Goal: Transaction & Acquisition: Purchase product/service

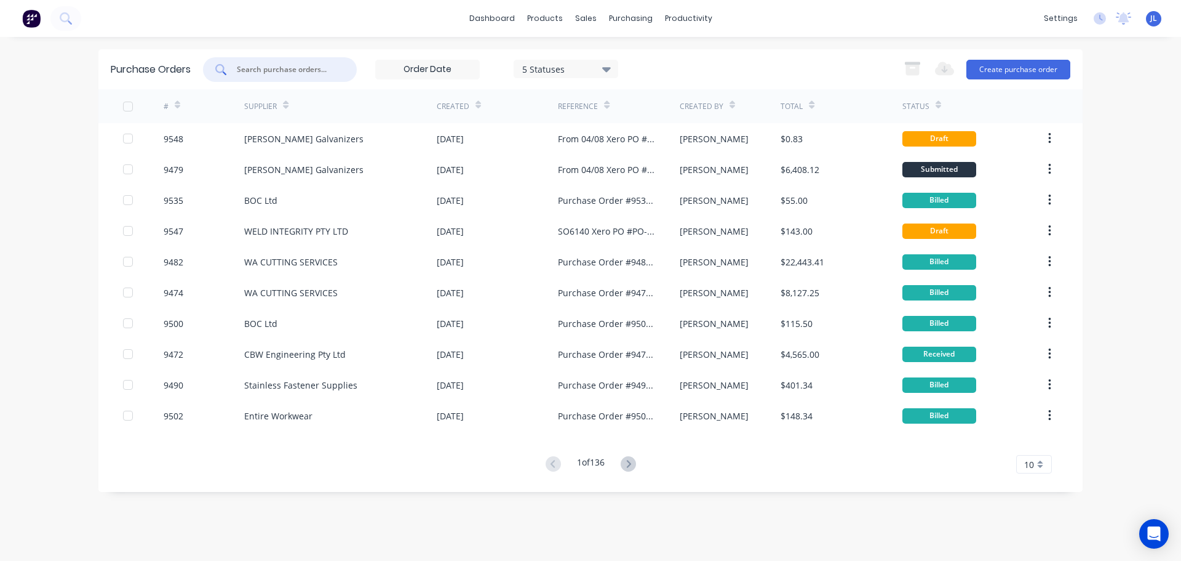
click at [284, 73] on input "text" at bounding box center [287, 69] width 102 height 12
click at [247, 68] on input "text" at bounding box center [287, 69] width 102 height 12
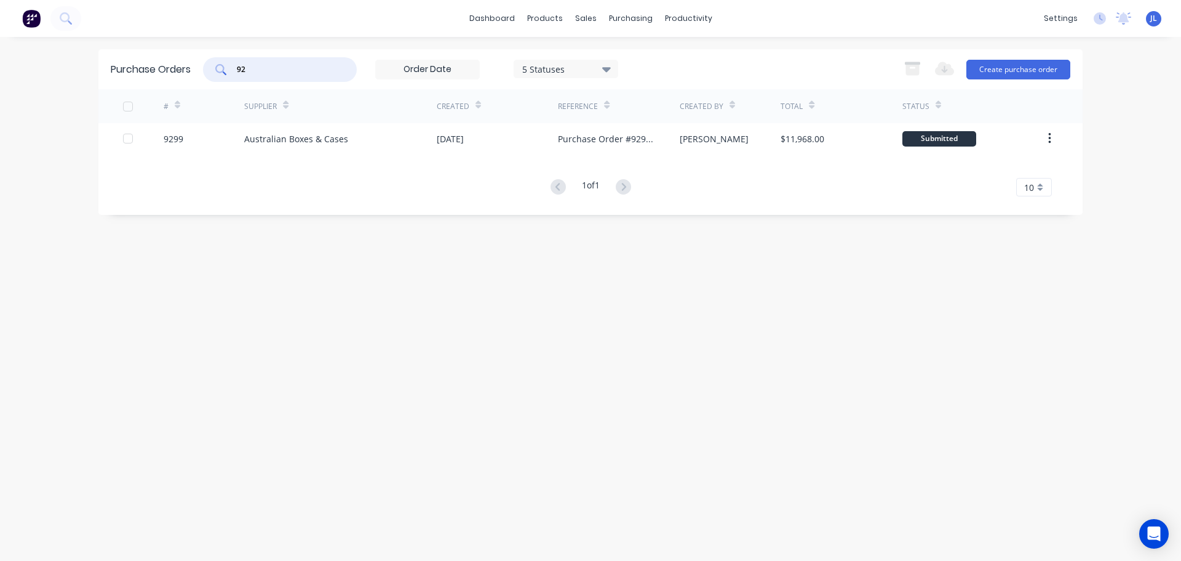
type input "9"
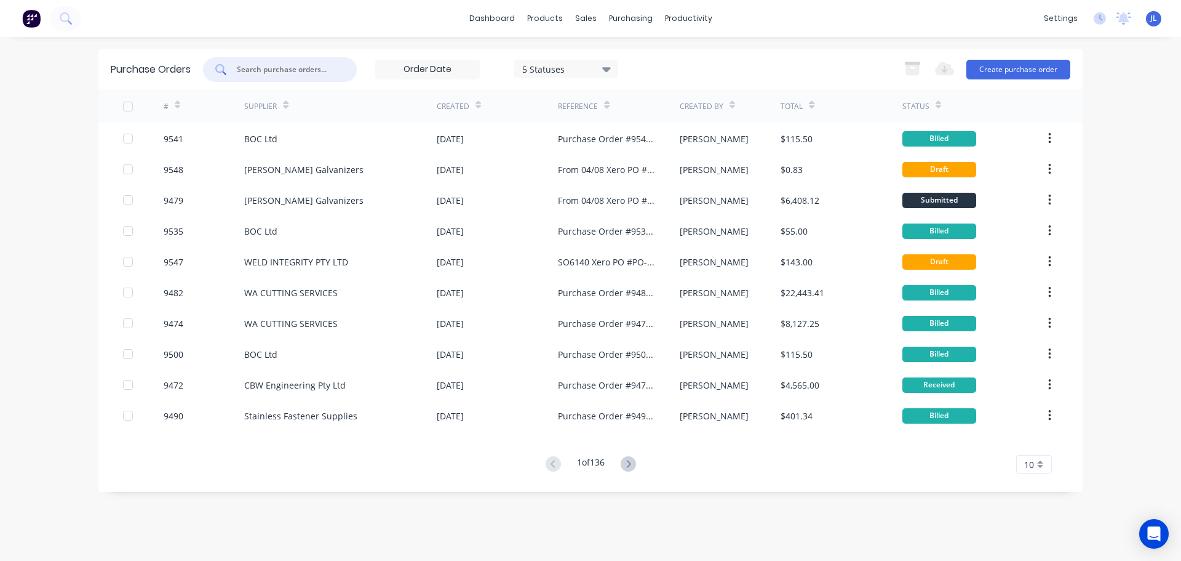
click at [261, 70] on input "text" at bounding box center [287, 69] width 102 height 12
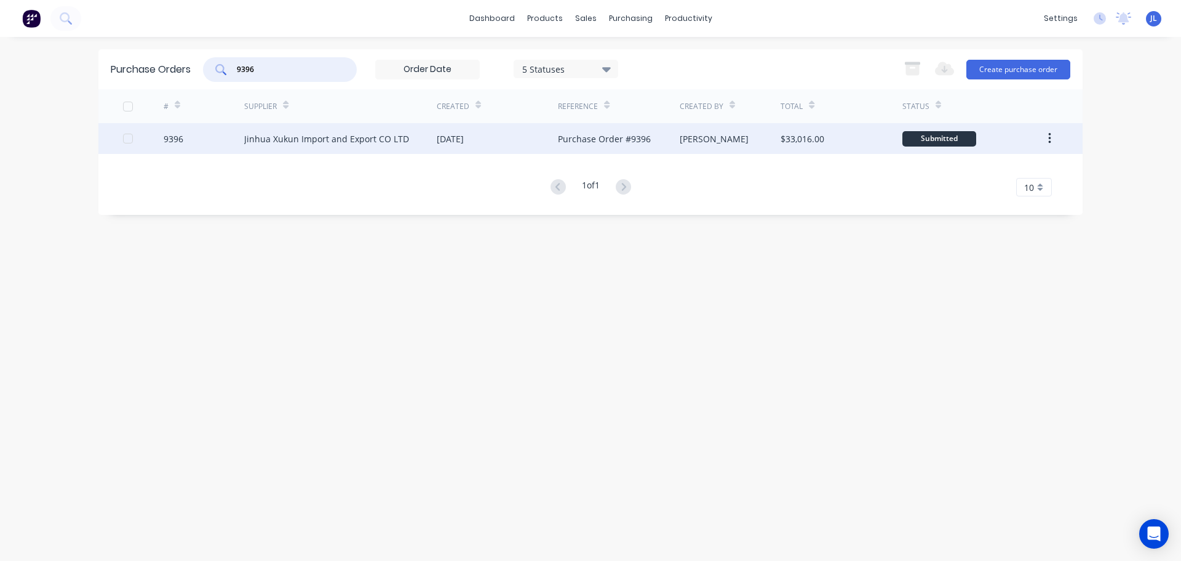
type input "9396"
click at [276, 137] on div "Jinhua Xukun Import and Export CO LTD" at bounding box center [326, 138] width 165 height 13
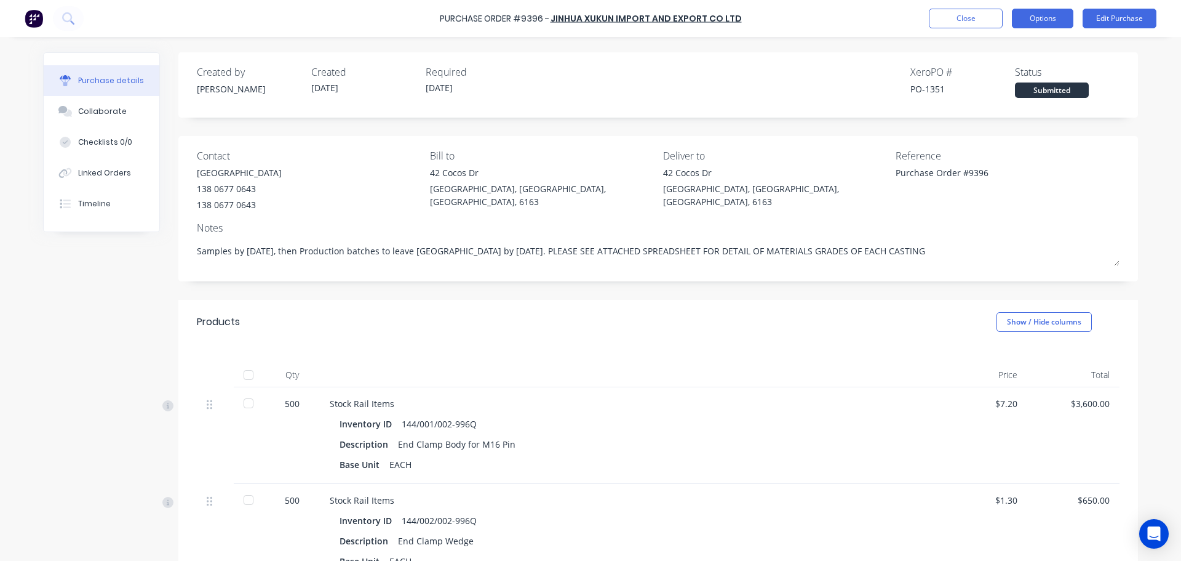
click at [1044, 20] on button "Options" at bounding box center [1043, 19] width 62 height 20
drag, startPoint x: 876, startPoint y: 250, endPoint x: 174, endPoint y: 239, distance: 702.2
click at [178, 239] on div "Contact Devon [PHONE_NUMBER] Bill to [GEOGRAPHIC_DATA] Deliver to [STREET_ADDRE…" at bounding box center [658, 208] width 960 height 145
type textarea "x"
click at [965, 16] on button "Close" at bounding box center [966, 19] width 74 height 20
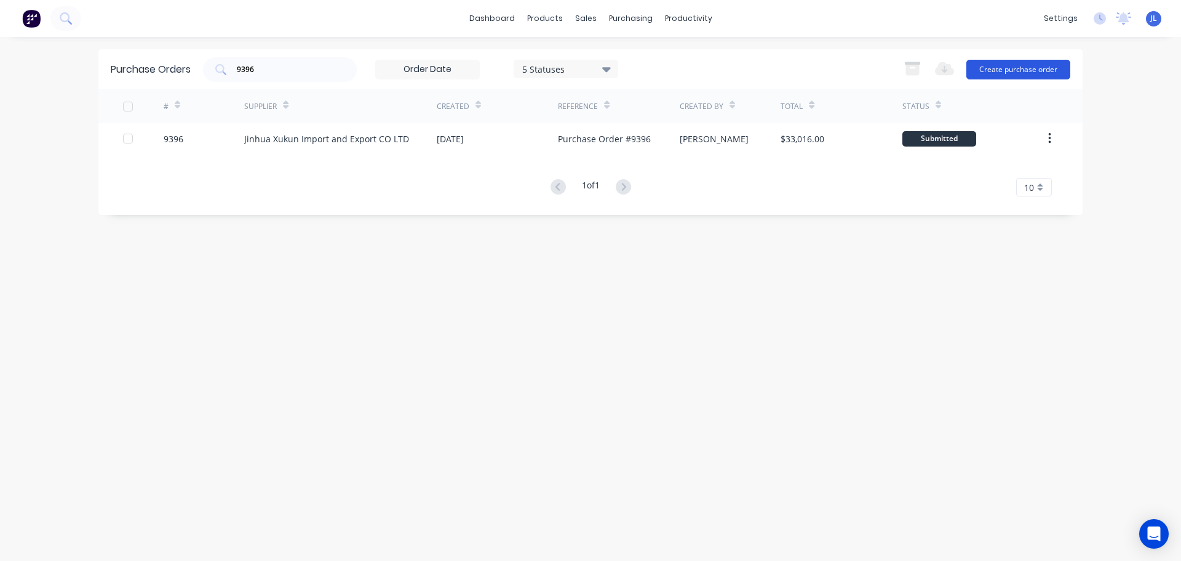
click at [1018, 66] on button "Create purchase order" at bounding box center [1019, 70] width 104 height 20
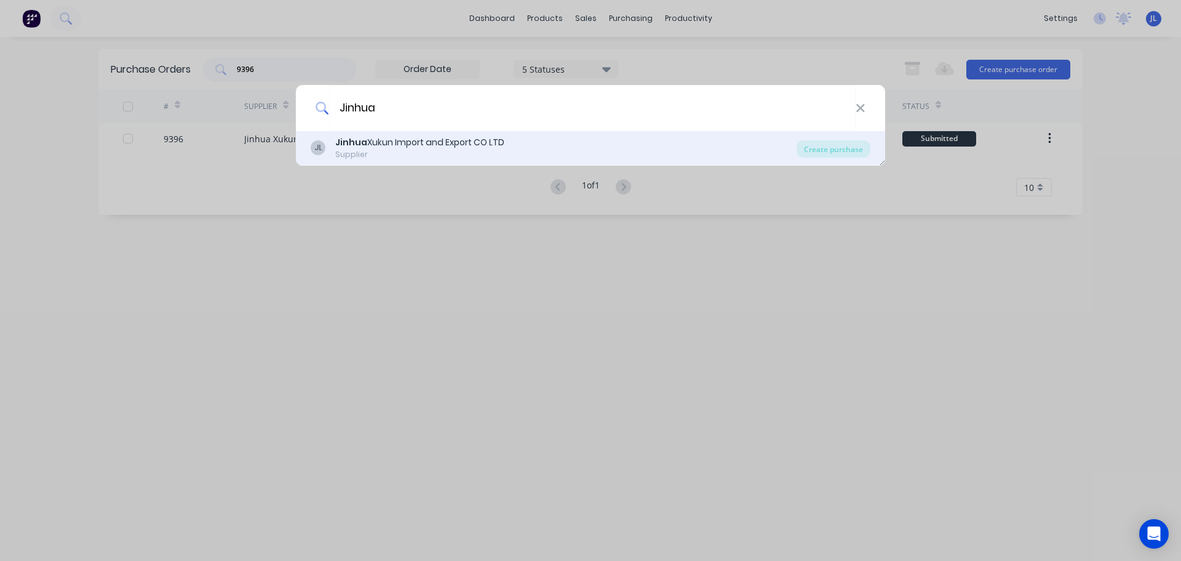
type input "Jinhua"
click at [496, 142] on div "Jinhua Xukun Import and Export CO LTD" at bounding box center [419, 142] width 169 height 13
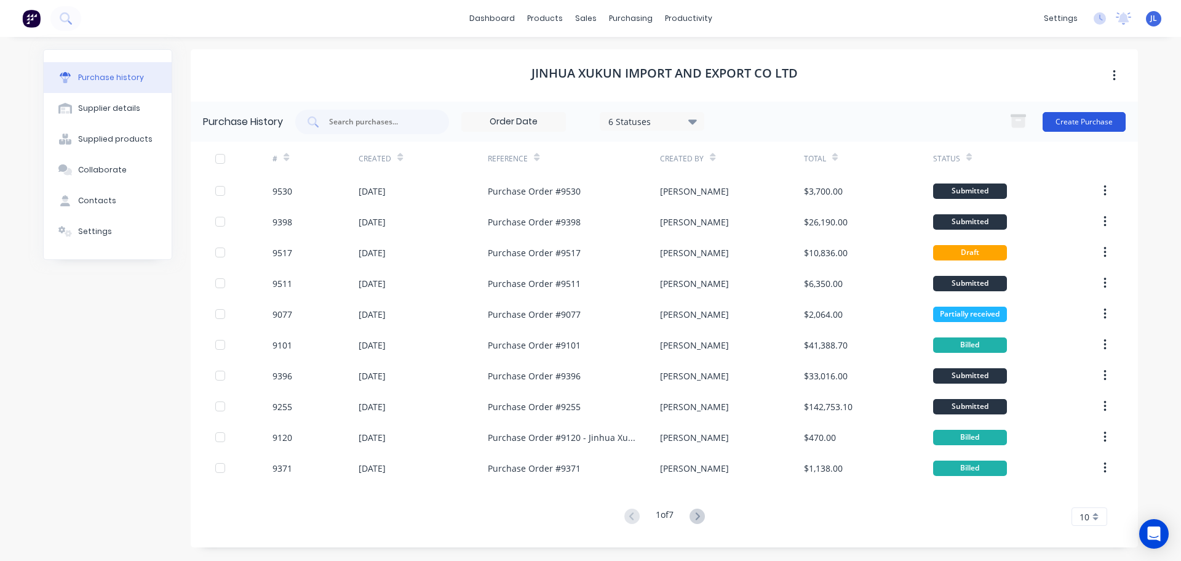
click at [1072, 119] on button "Create Purchase" at bounding box center [1084, 122] width 83 height 20
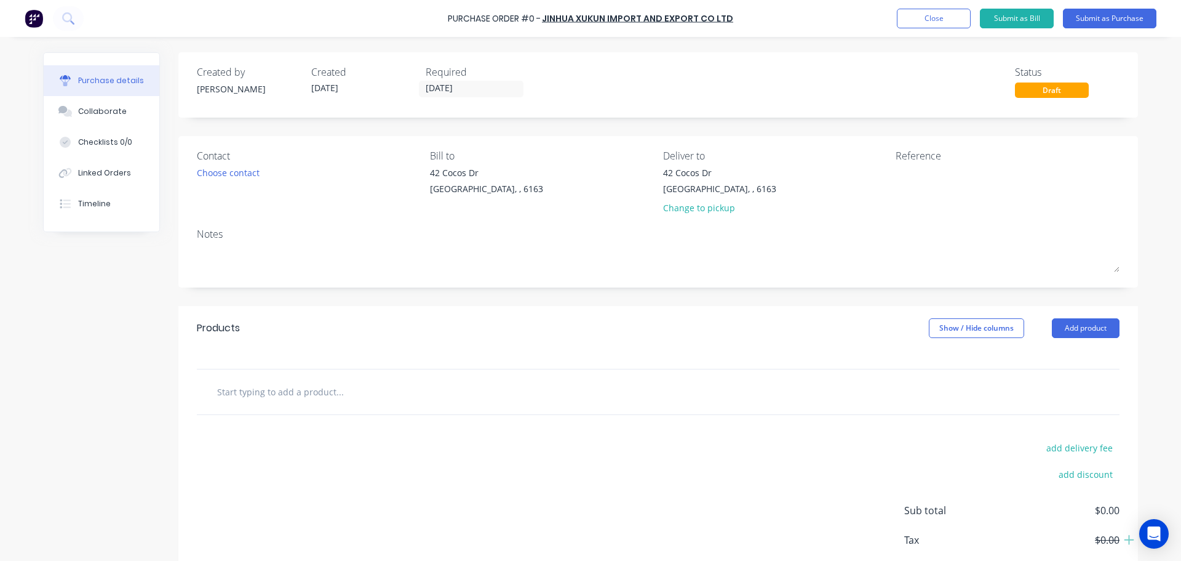
click at [246, 240] on div "Notes" at bounding box center [658, 233] width 923 height 15
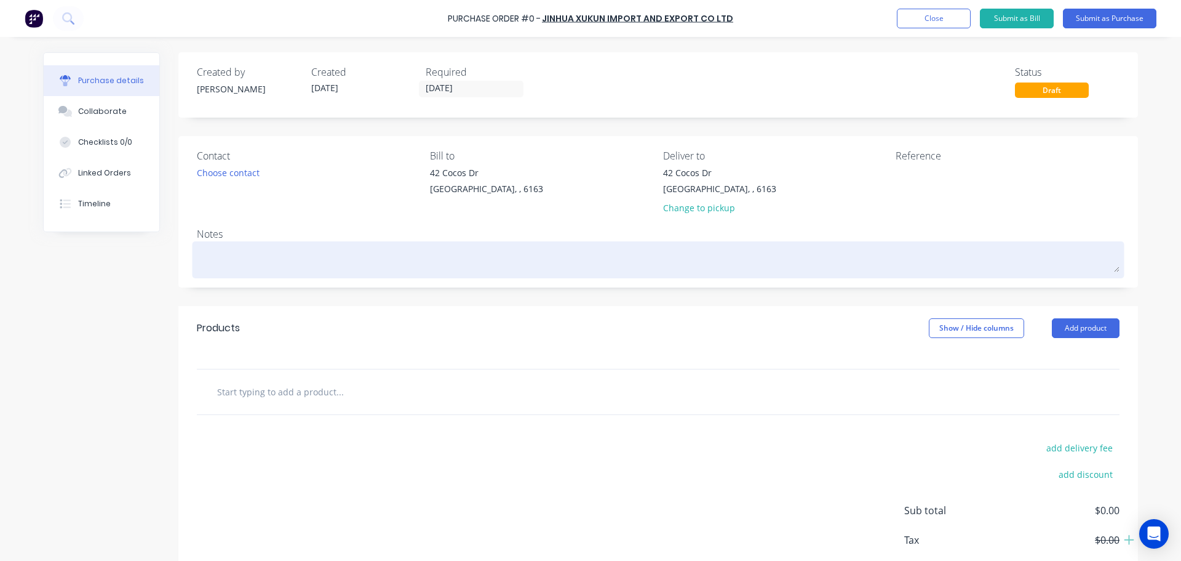
click at [217, 254] on textarea at bounding box center [658, 258] width 923 height 28
paste textarea "Samples by [DATE], then Production batches to leave [GEOGRAPHIC_DATA] by [DATE]…"
type textarea "x"
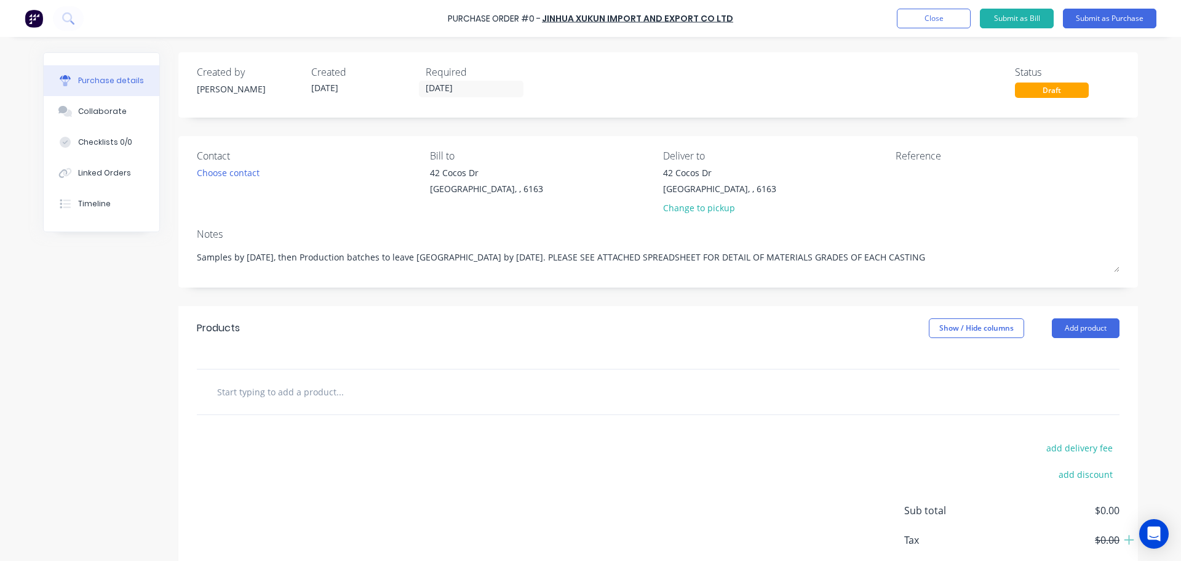
type textarea "Samples by [DATE], then Production batches to leave [GEOGRAPHIC_DATA] by [DATE]…"
type textarea "x"
type textarea "Samples by [DATE], then Production batches to leave [GEOGRAPHIC_DATA] by [DATE]…"
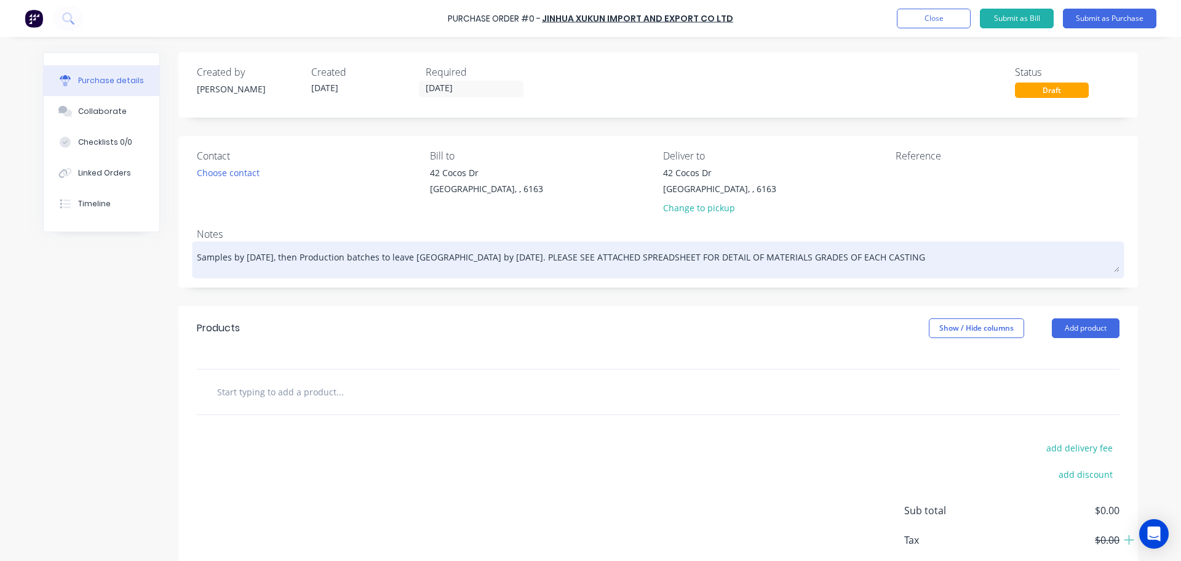
click at [248, 257] on textarea "Samples by [DATE], then Production batches to leave [GEOGRAPHIC_DATA] by [DATE]…" at bounding box center [658, 258] width 923 height 28
type textarea "x"
type textarea "Samples by [DATE], then Production batches to leave [GEOGRAPHIC_DATA] by [DATE]…"
type textarea "x"
type textarea "Samples by [DATE], then Production batches to leave [GEOGRAPHIC_DATA] by [DATE]…"
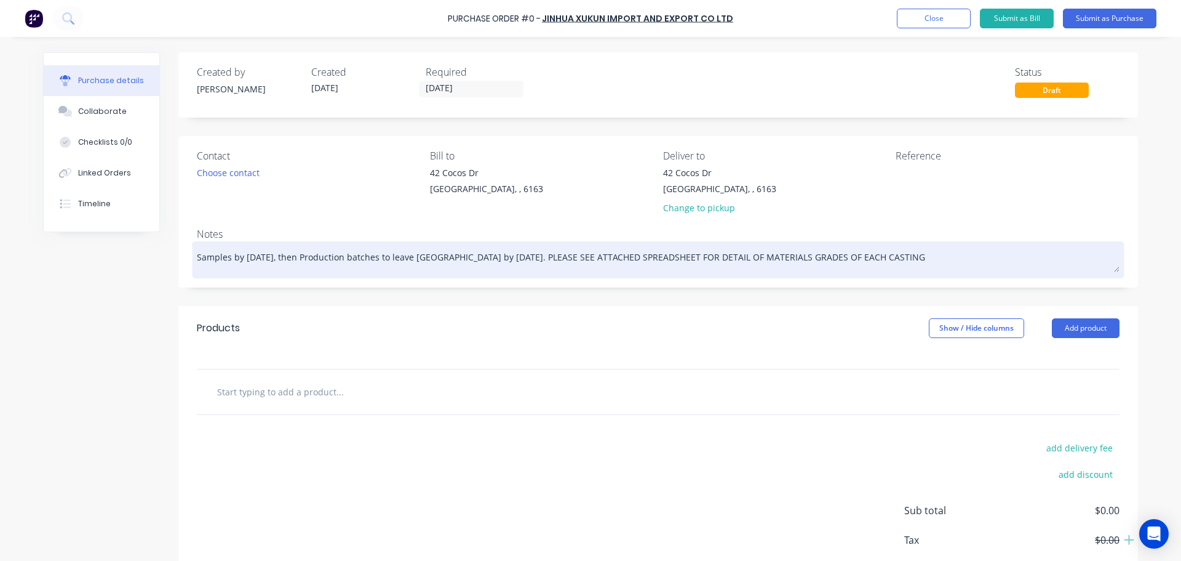
type textarea "x"
type textarea "Samples by 19/0/25, then Production batches to leave [GEOGRAPHIC_DATA] by [DATE…"
type textarea "x"
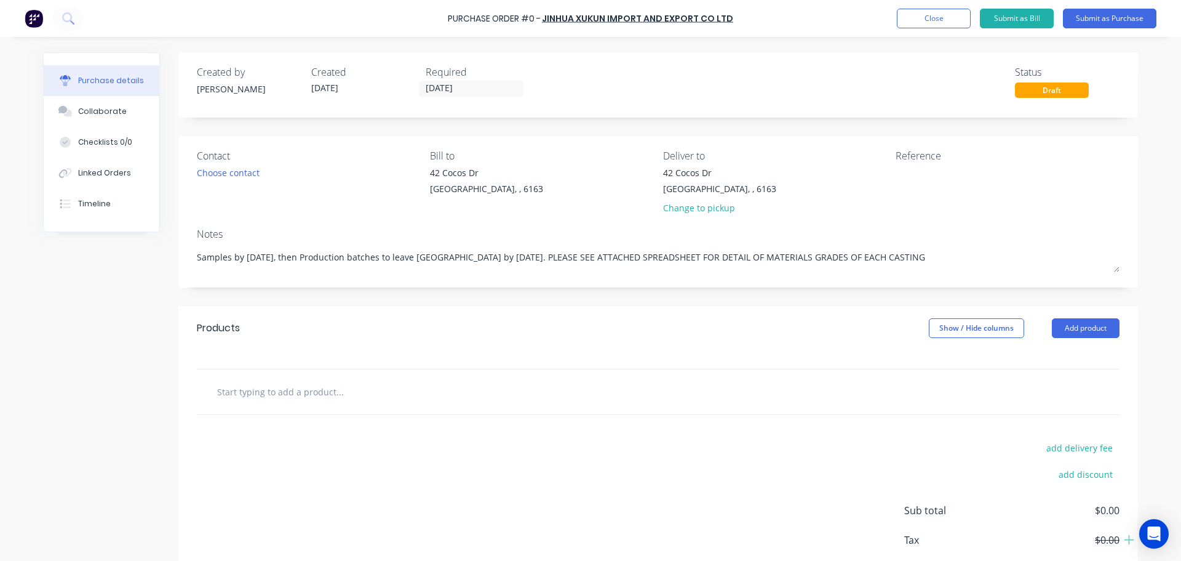
type textarea "Samples by [DATE], then Production batches to leave [GEOGRAPHIC_DATA] by [DATE]…"
type textarea "x"
type textarea "Samples by [DATE], then Production batches to leave [GEOGRAPHIC_DATA] by [DATE]…"
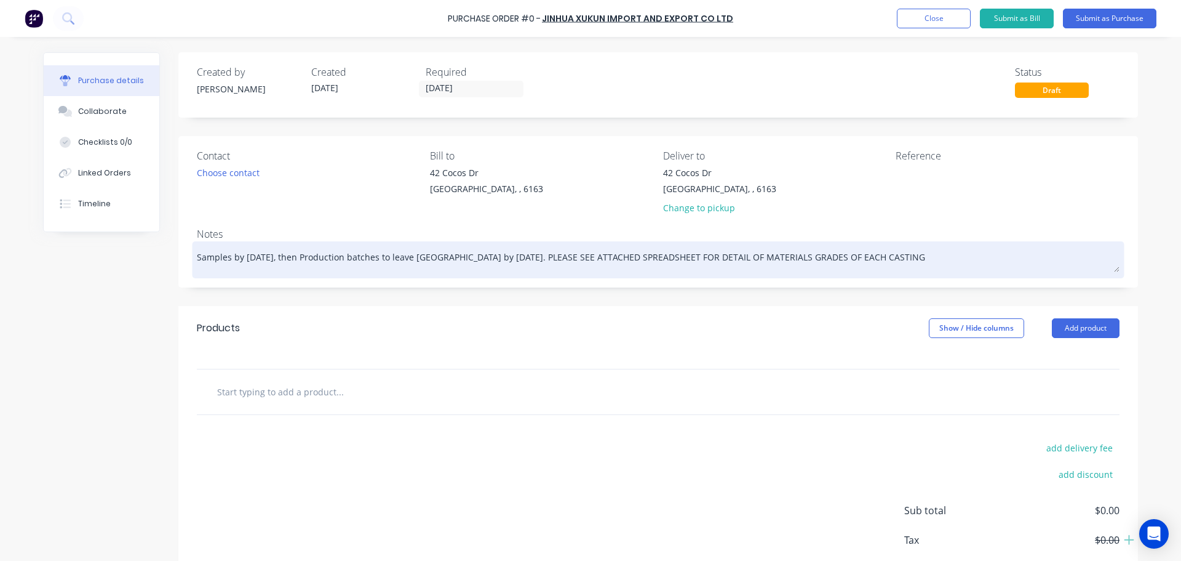
click at [475, 257] on textarea "Samples by [DATE], then Production batches to leave [GEOGRAPHIC_DATA] by [DATE]…" at bounding box center [658, 258] width 923 height 28
type textarea "x"
type textarea "Samples by [DATE], then Production batches to leave [GEOGRAPHIC_DATA] by 30/0/2…"
type textarea "x"
type textarea "Samples by [DATE], then Production batches to leave [GEOGRAPHIC_DATA] by 30//20…"
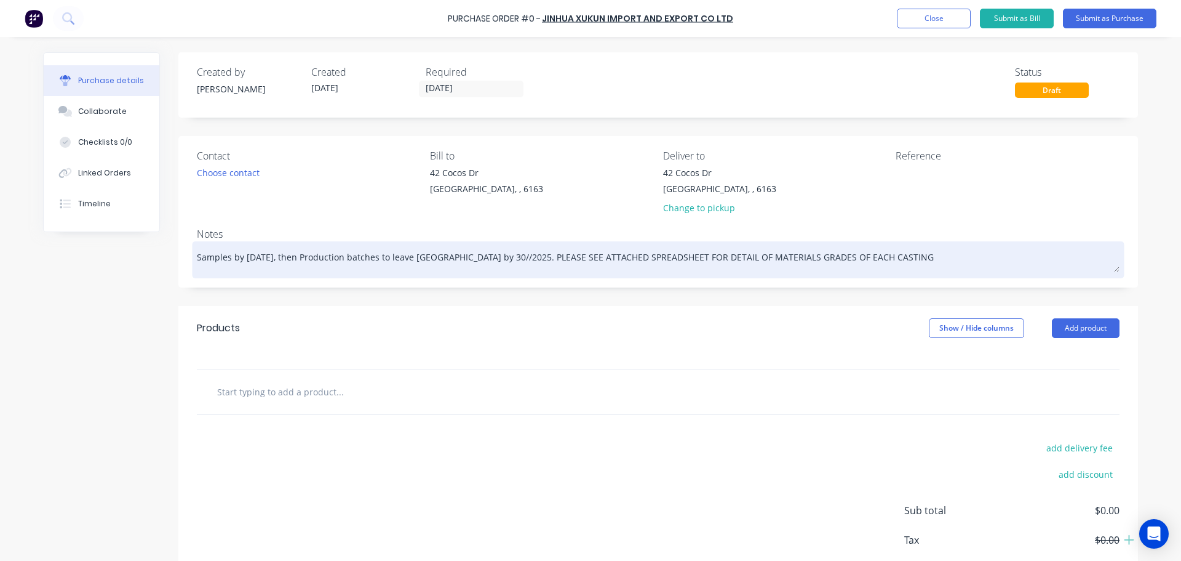
type textarea "x"
type textarea "Samples by [DATE], then Production batches to leave [GEOGRAPHIC_DATA] by [DATE]…"
type textarea "x"
type textarea "Samples by [DATE], then Production batches to leave [GEOGRAPHIC_DATA] by [DATE]…"
type textarea "x"
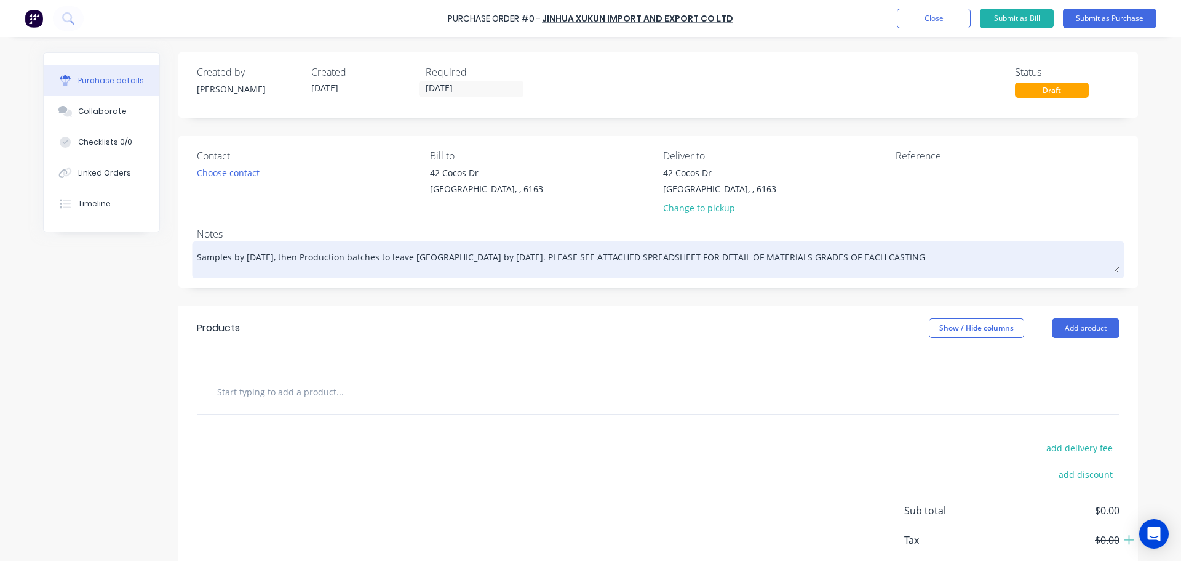
type textarea "Samples by [DATE], then Production batches to leave [GEOGRAPHIC_DATA] by [DATE]…"
type textarea "x"
type textarea "Samples by [DATE], then Production batches to leave [GEOGRAPHIC_DATA] by /12/20…"
type textarea "x"
type textarea "Samples by [DATE], then Production batches to leave [GEOGRAPHIC_DATA] by 0/12/2…"
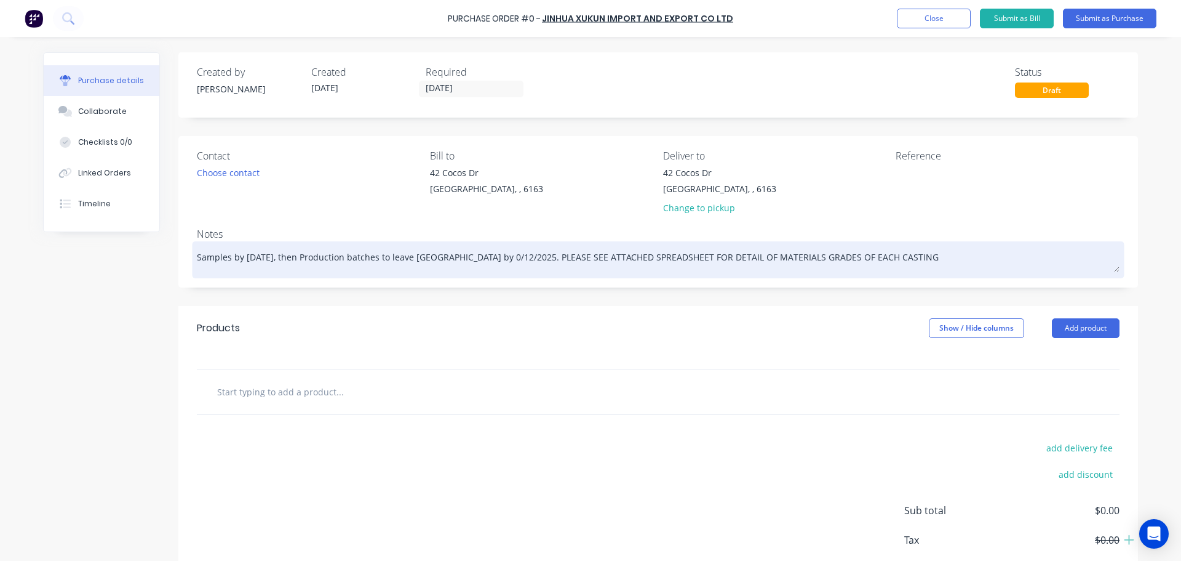
type textarea "x"
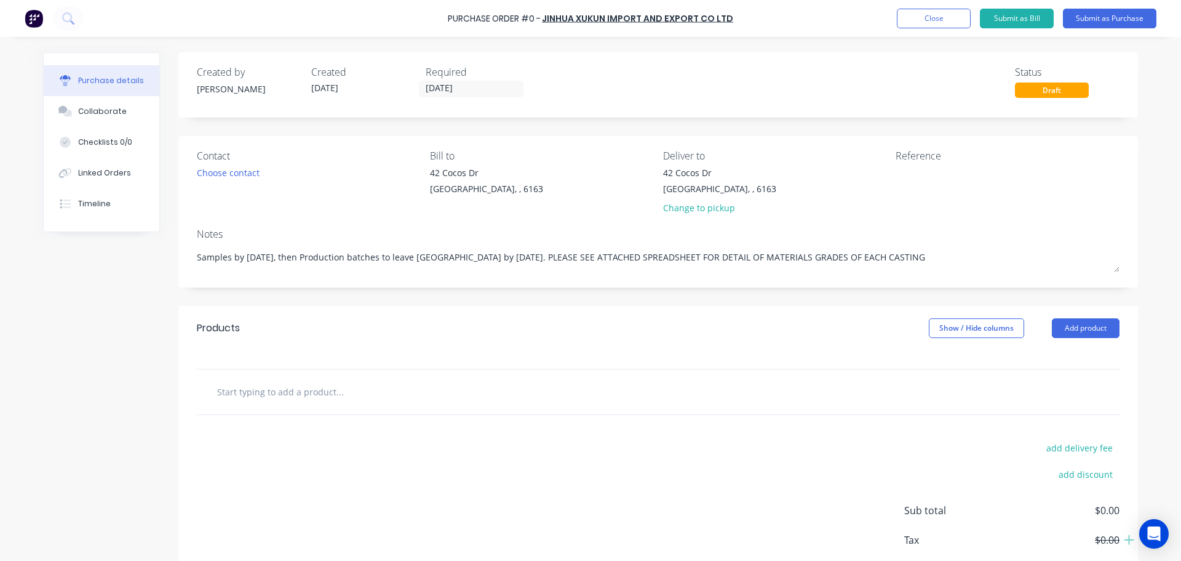
type textarea "Samples by [DATE], then Production batches to leave [GEOGRAPHIC_DATA] by [DATE]…"
type textarea "x"
type textarea "Samples by [DATE], then Production batches to leave [GEOGRAPHIC_DATA] by [DATE]…"
click at [276, 393] on input "text" at bounding box center [340, 391] width 246 height 25
type textarea "x"
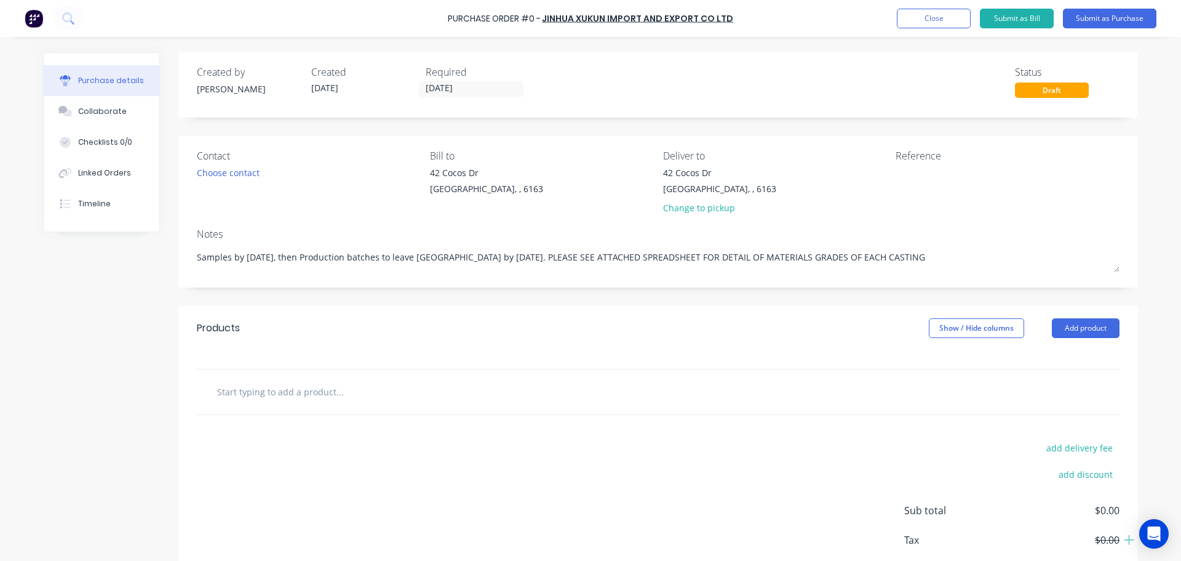
type input "1"
type textarea "x"
type input "14"
type textarea "x"
type input "143"
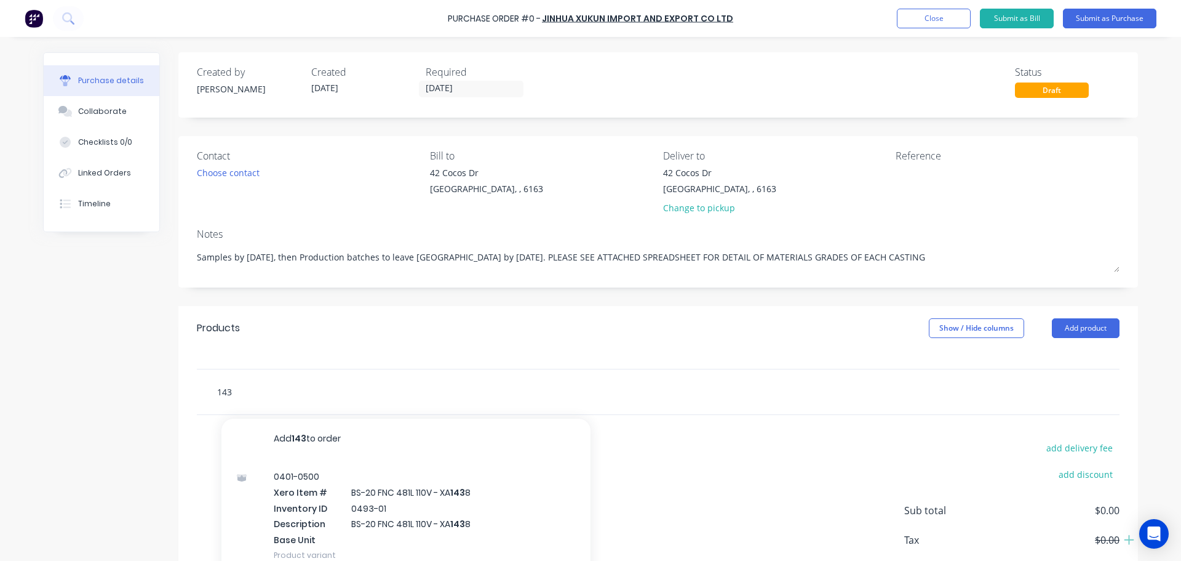
type textarea "x"
type input "143/"
type textarea "x"
type input "143/0"
type textarea "x"
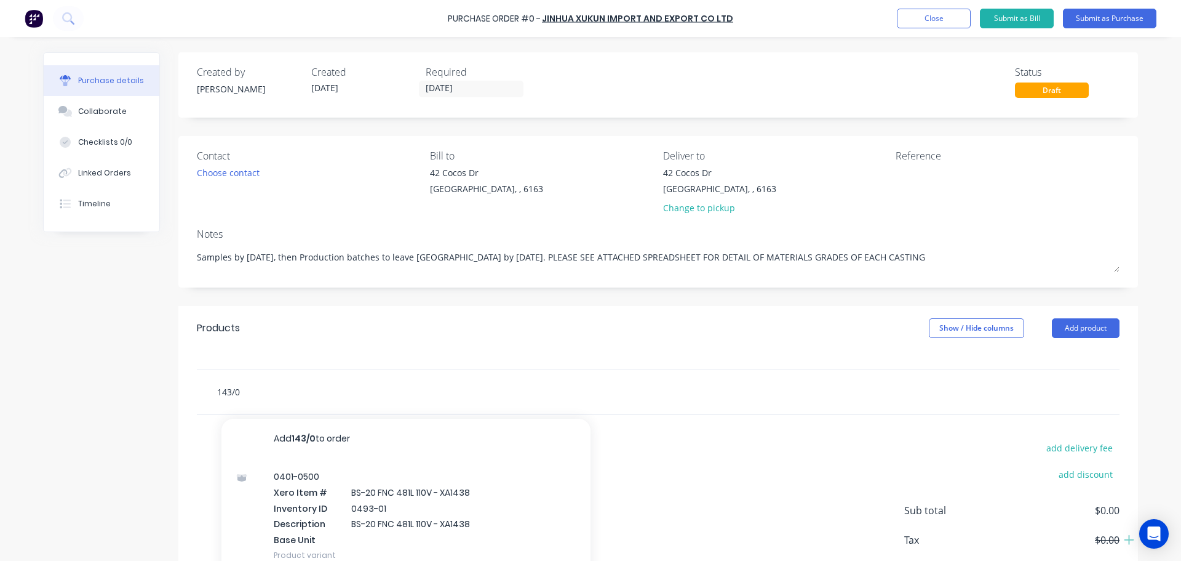
type input "143/00"
type textarea "x"
type input "143/001"
type textarea "x"
type input "143/001/"
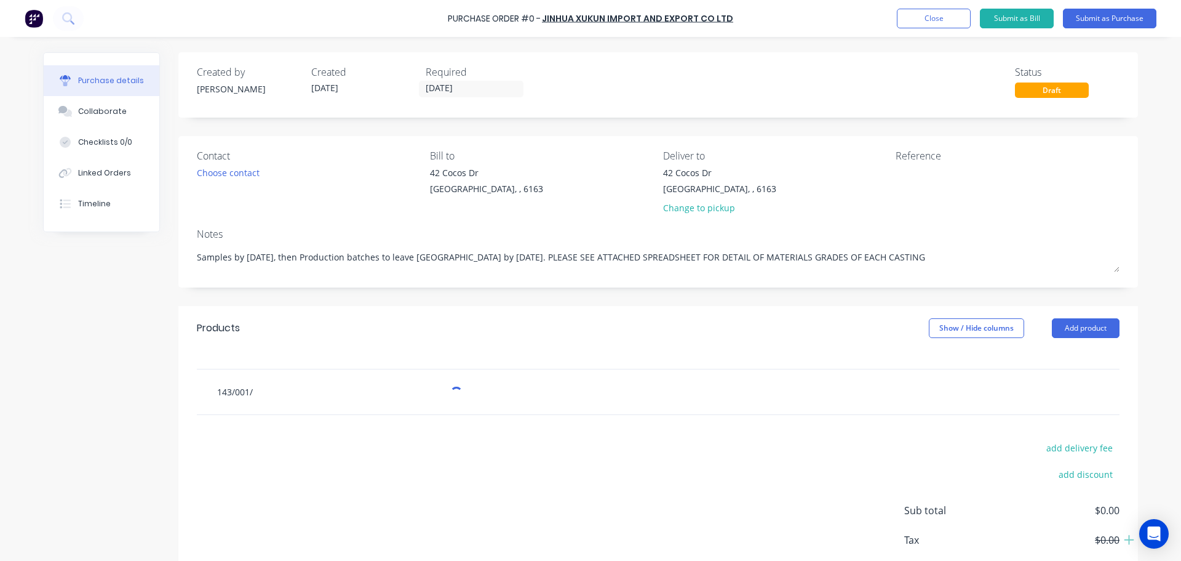
type textarea "x"
type input "143/001/0"
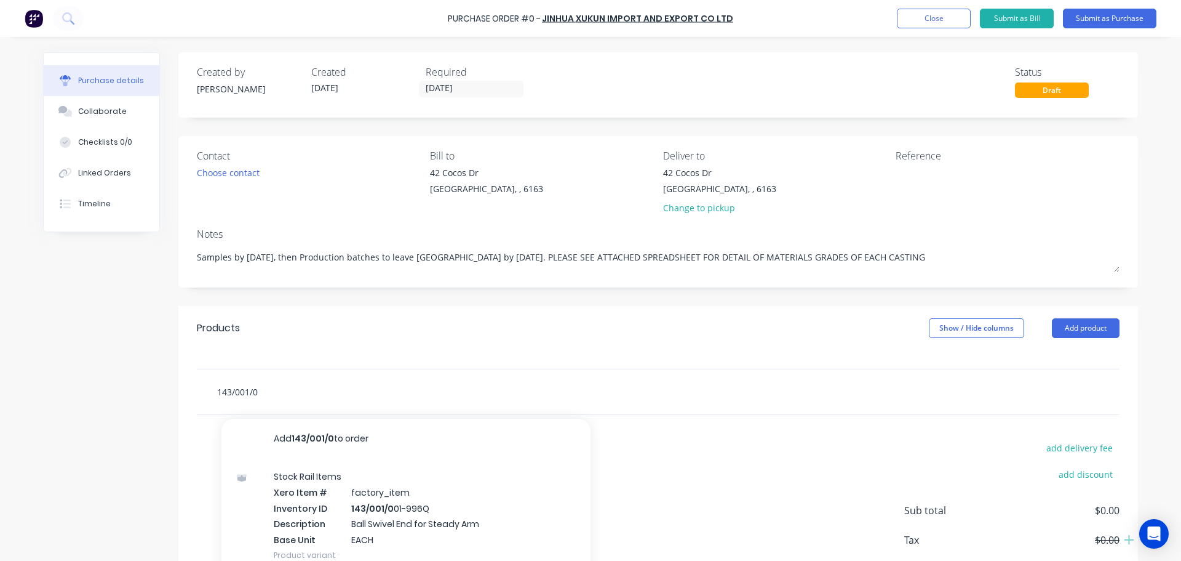
type textarea "x"
type input "143/001/00"
type textarea "x"
type input "143/001/001"
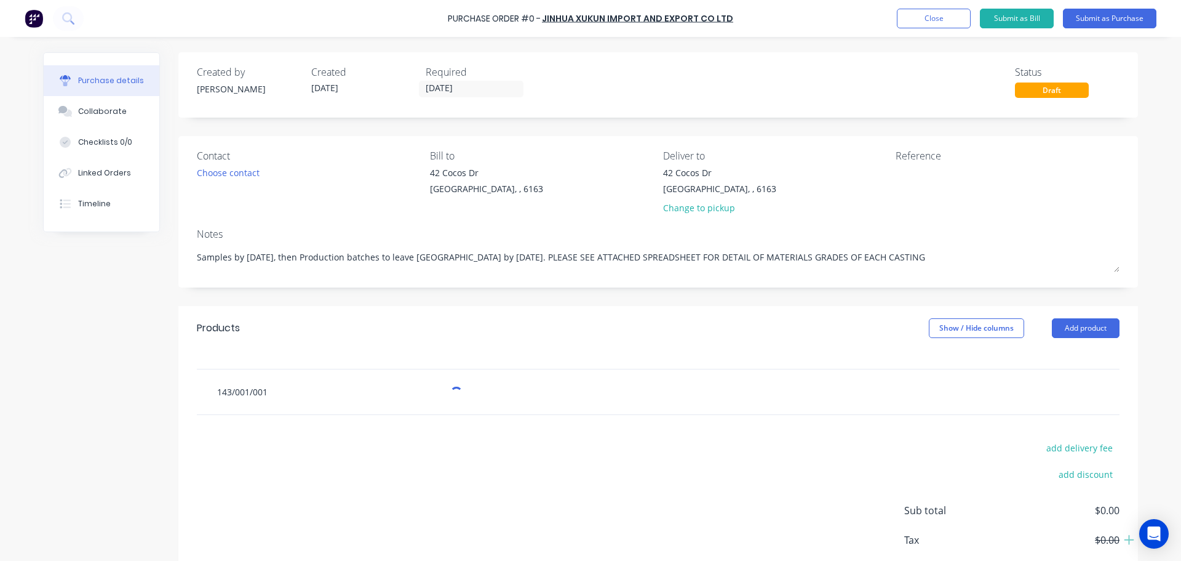
type textarea "x"
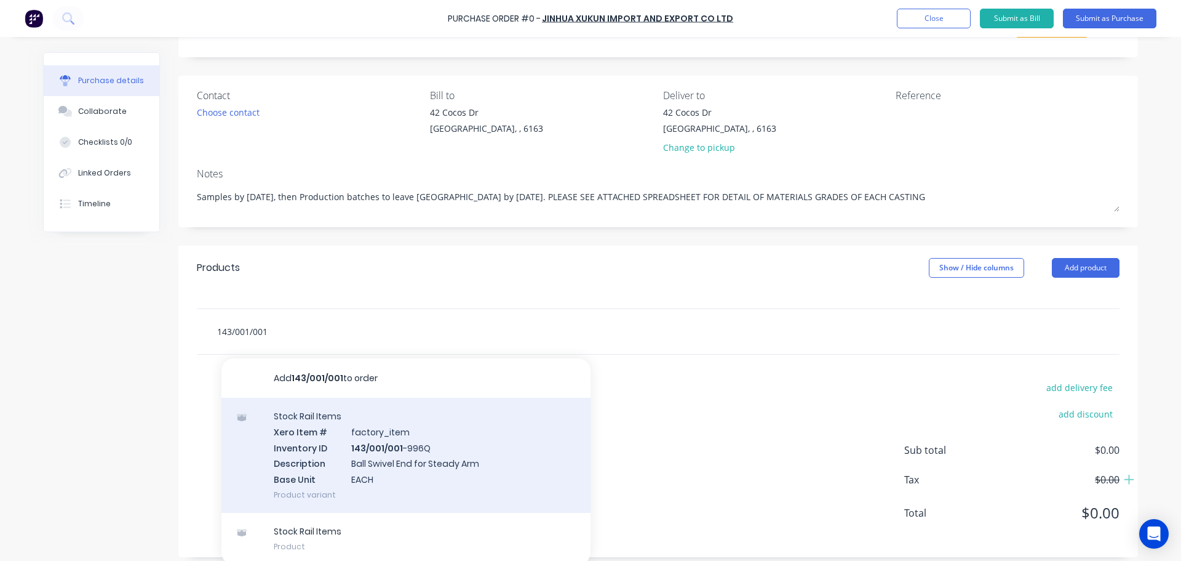
scroll to position [69, 0]
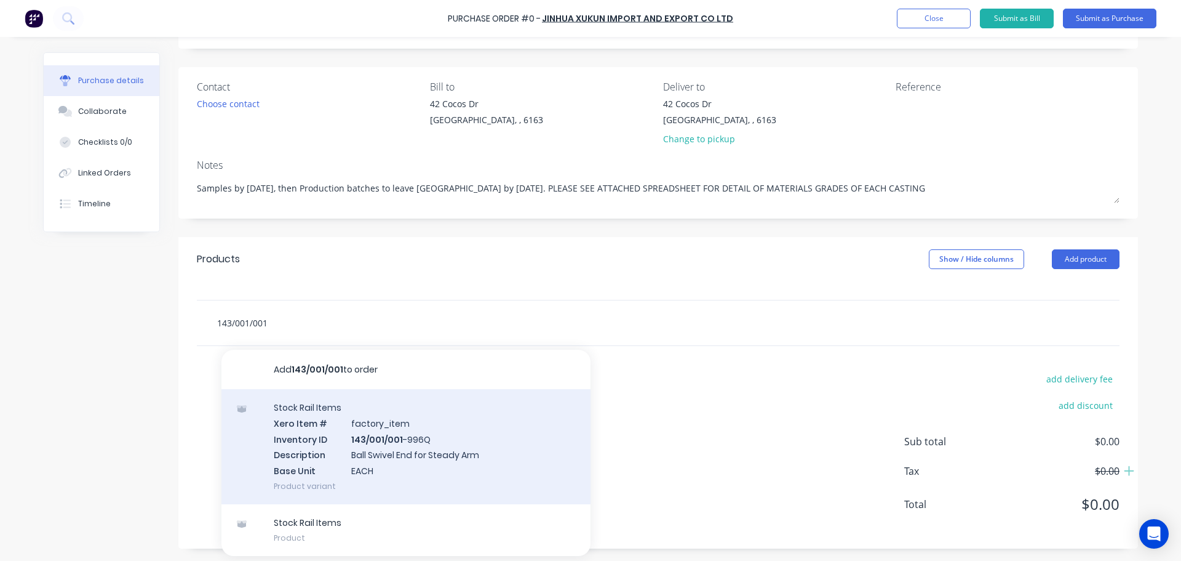
type input "143/001/001"
click at [452, 453] on div "Stock Rail Items Xero Item # factory_item Inventory ID 143/001/001 -996Q Descri…" at bounding box center [406, 446] width 369 height 115
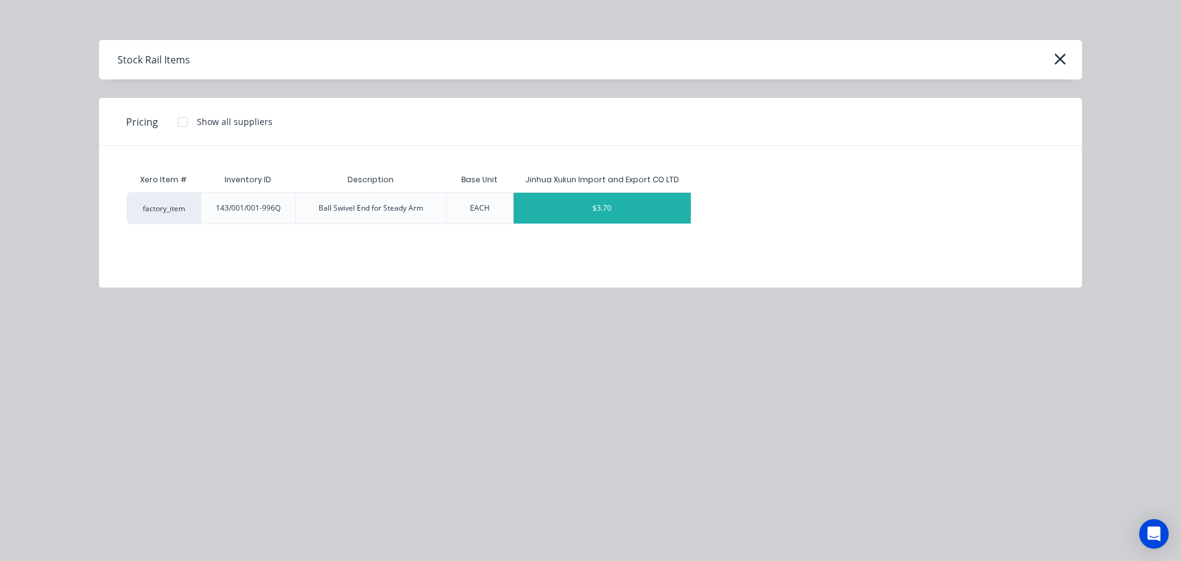
click at [596, 212] on div "$3.70" at bounding box center [603, 208] width 178 height 31
type textarea "x"
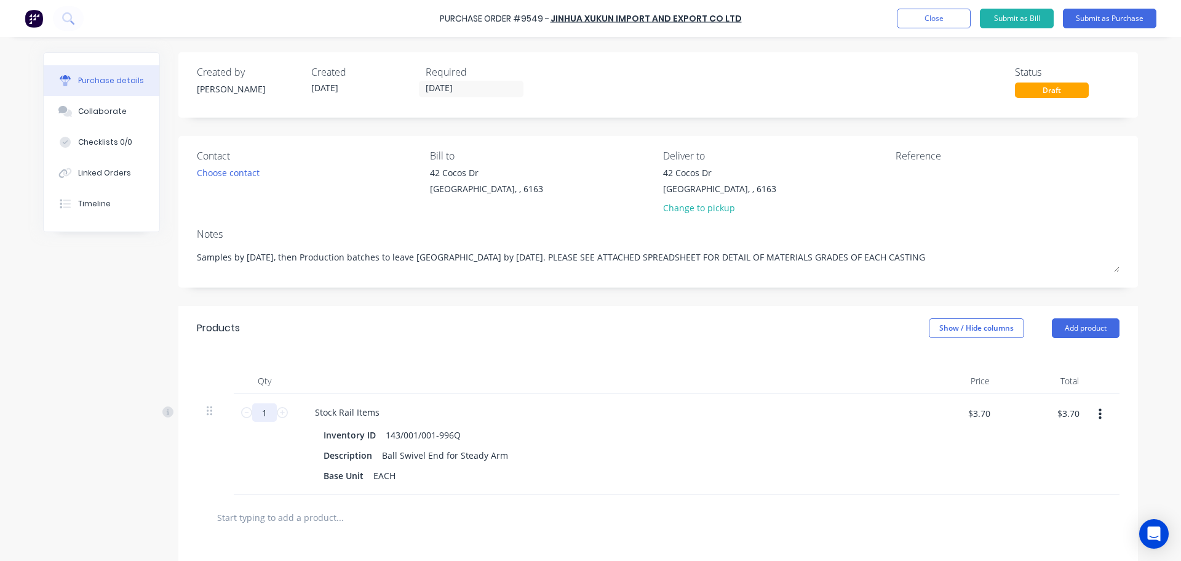
click at [265, 414] on input "1" at bounding box center [264, 412] width 25 height 18
type textarea "x"
type input "2"
type textarea "x"
type input "$7.40"
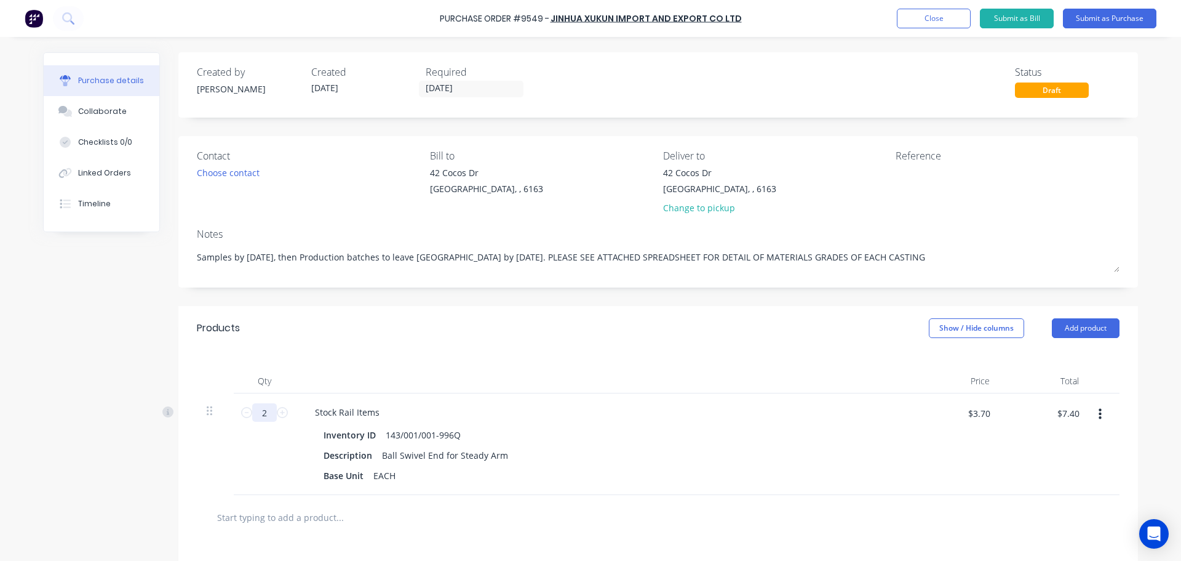
type textarea "x"
type input "20"
type textarea "x"
type input "$74.00"
type textarea "x"
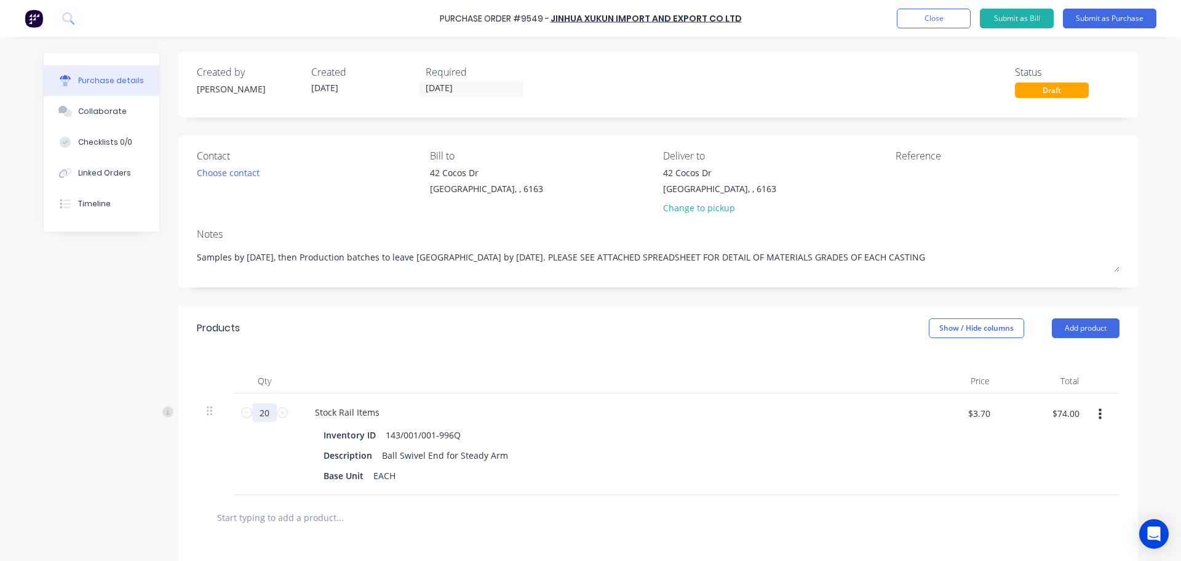
type input "200"
type textarea "x"
type input "$740.00"
type textarea "x"
type input "2000"
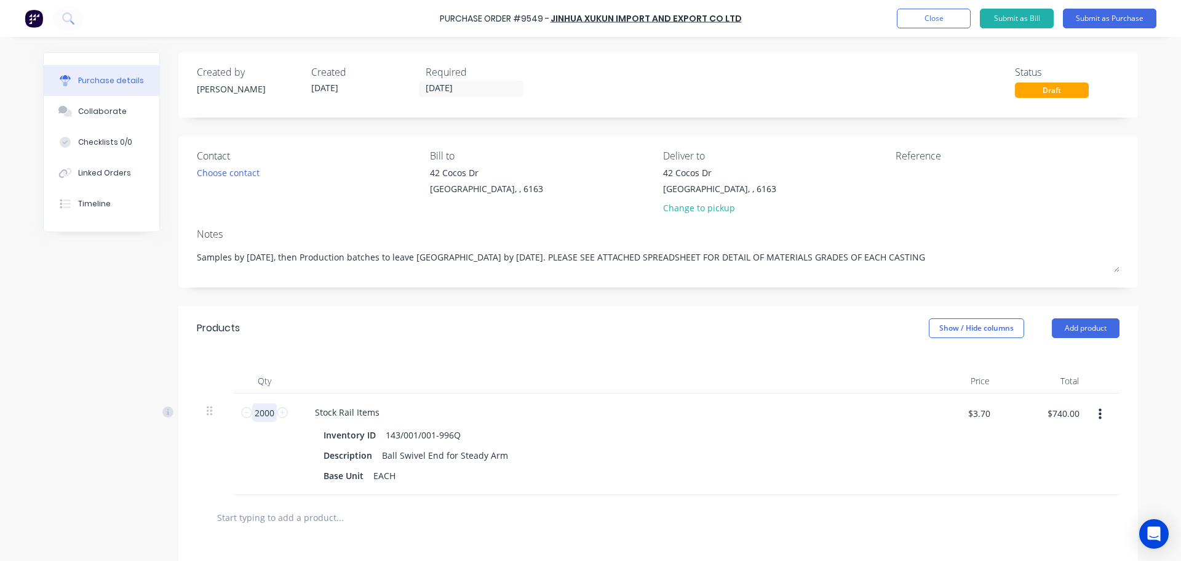
type textarea "x"
type input "$7,400.00"
type input "2000"
click at [271, 414] on input "2000" at bounding box center [264, 412] width 25 height 18
type textarea "x"
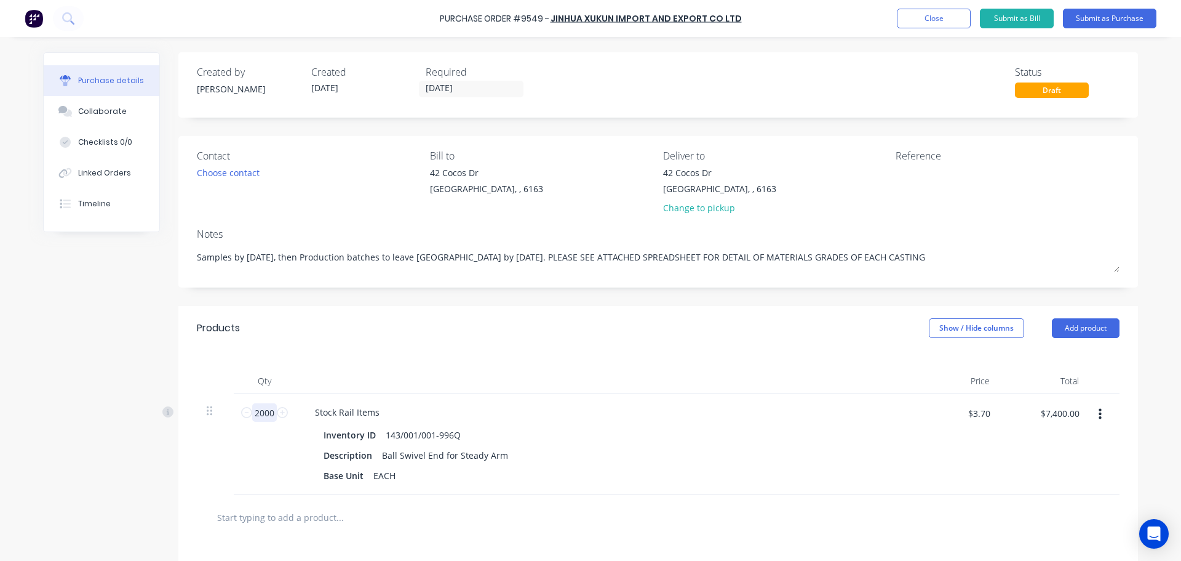
type input "5"
type textarea "x"
type input "$18.50"
type textarea "x"
type input "50"
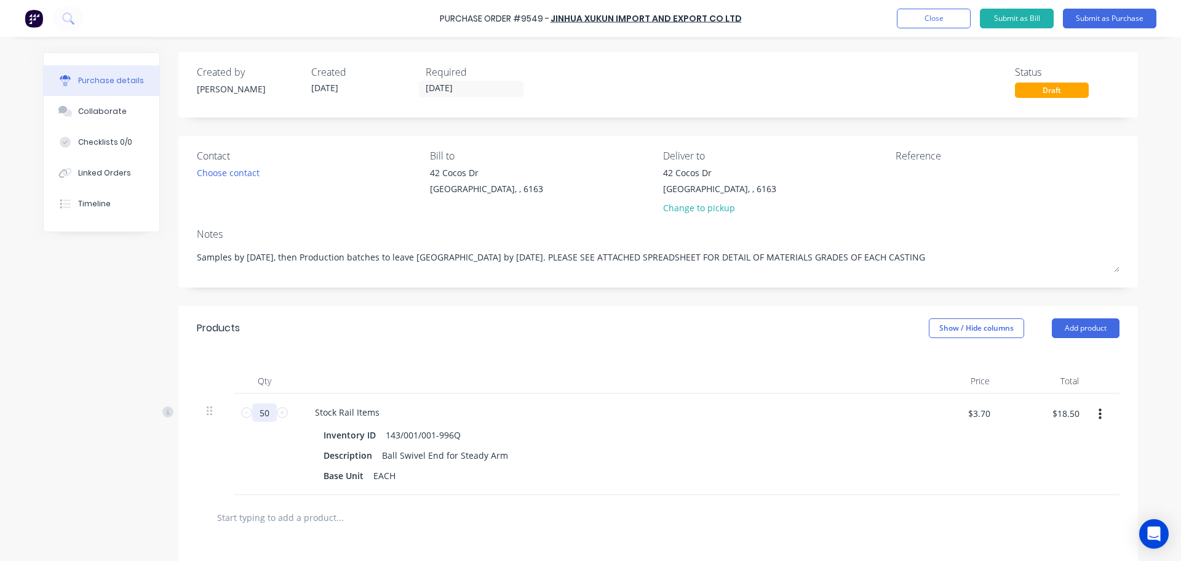
type textarea "x"
type input "$185.00"
type textarea "x"
type input "500"
type textarea "x"
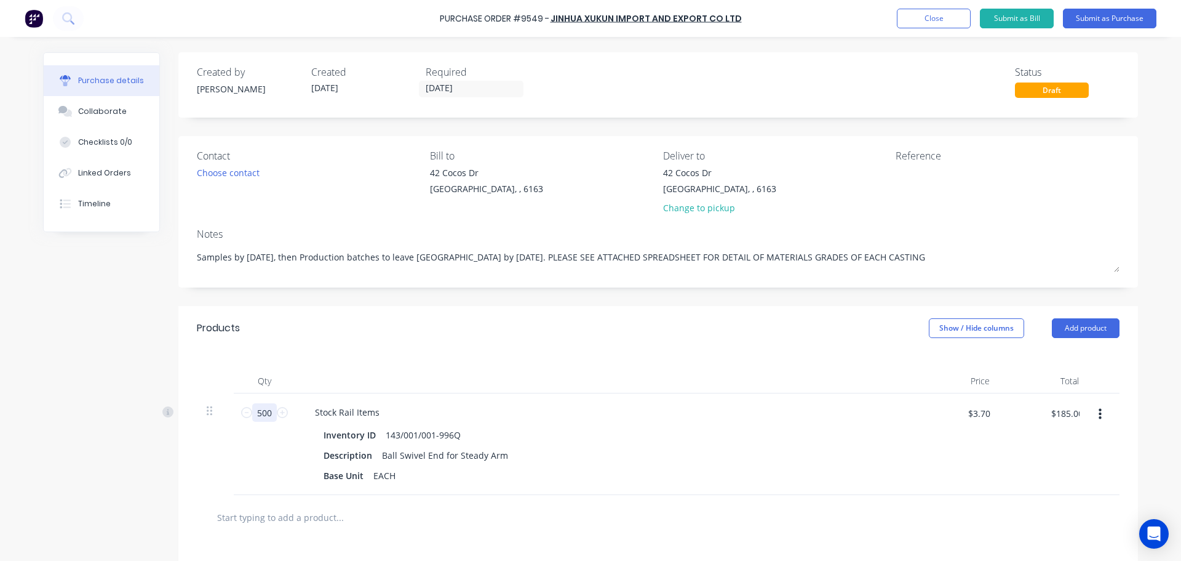
type input "$1,850.00"
type input "500"
click at [279, 522] on input "text" at bounding box center [340, 517] width 246 height 25
click at [265, 522] on input "text" at bounding box center [340, 517] width 246 height 25
type textarea "x"
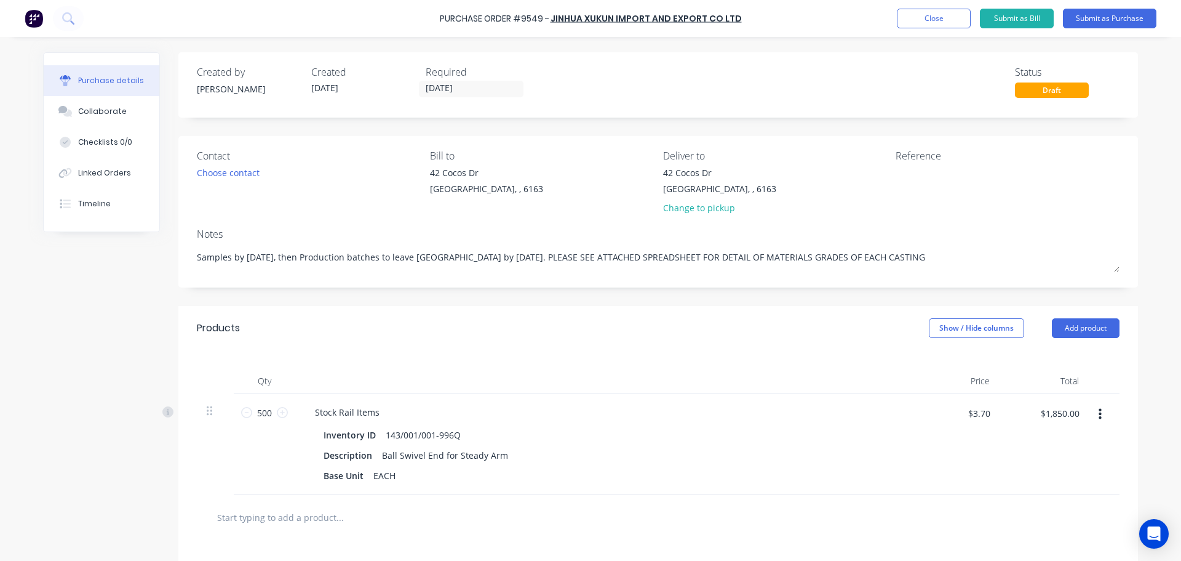
type input "1"
type textarea "x"
type input "14"
type textarea "x"
type input "143"
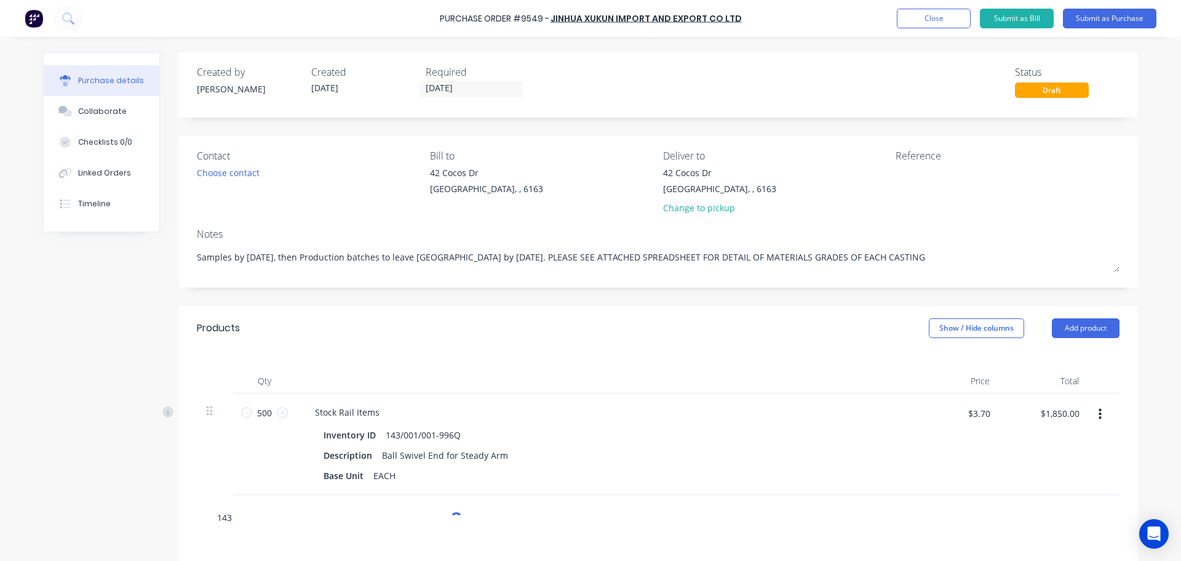
type textarea "x"
type input "143/"
type textarea "x"
type input "143/0"
type textarea "x"
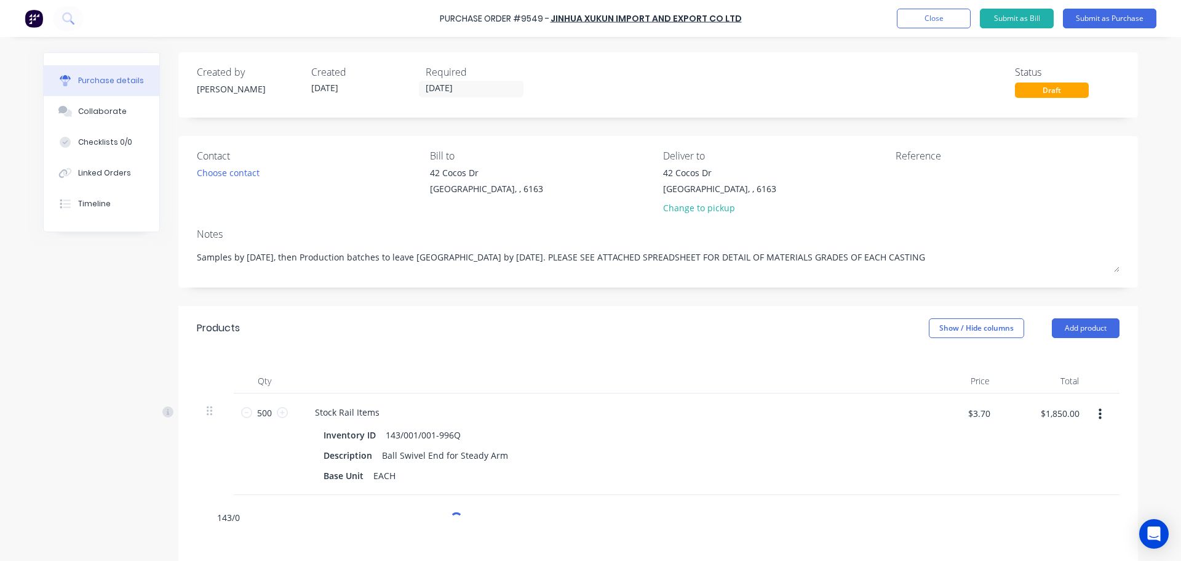
type input "143/00"
type textarea "x"
type input "143/008"
type textarea "x"
type input "143/008/"
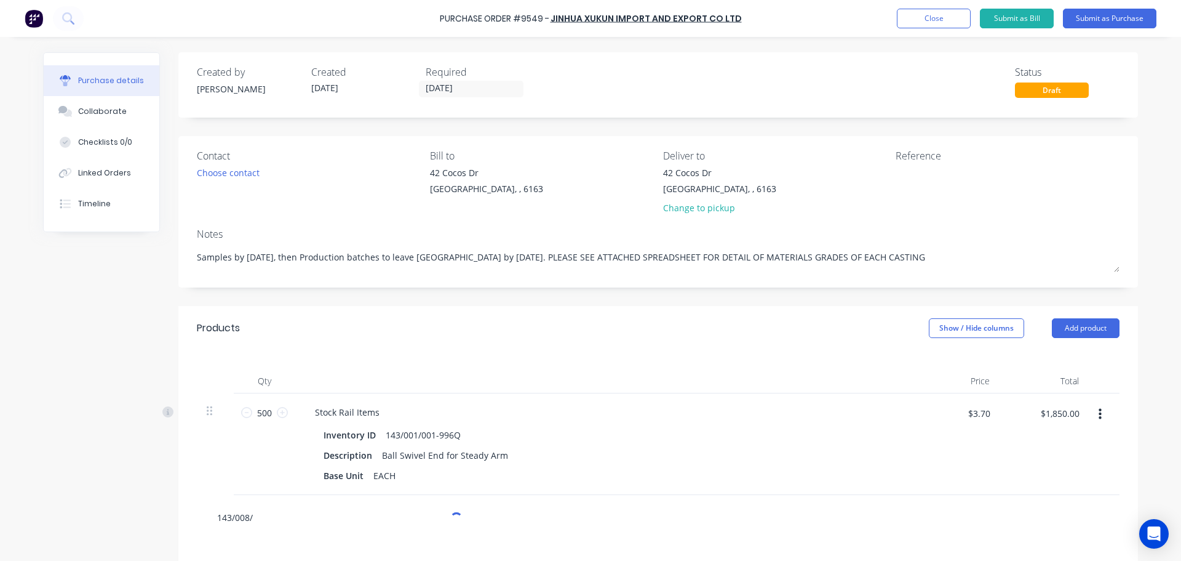
type textarea "x"
type input "143/008/0"
type textarea "x"
type input "143/008/00"
type textarea "x"
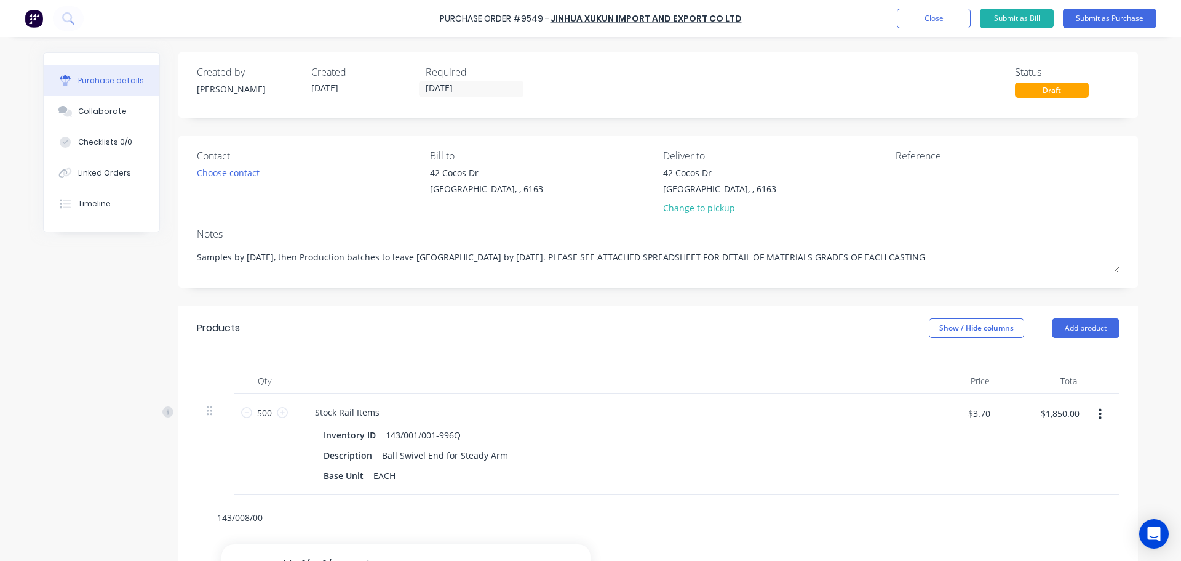
type input "143/008/001"
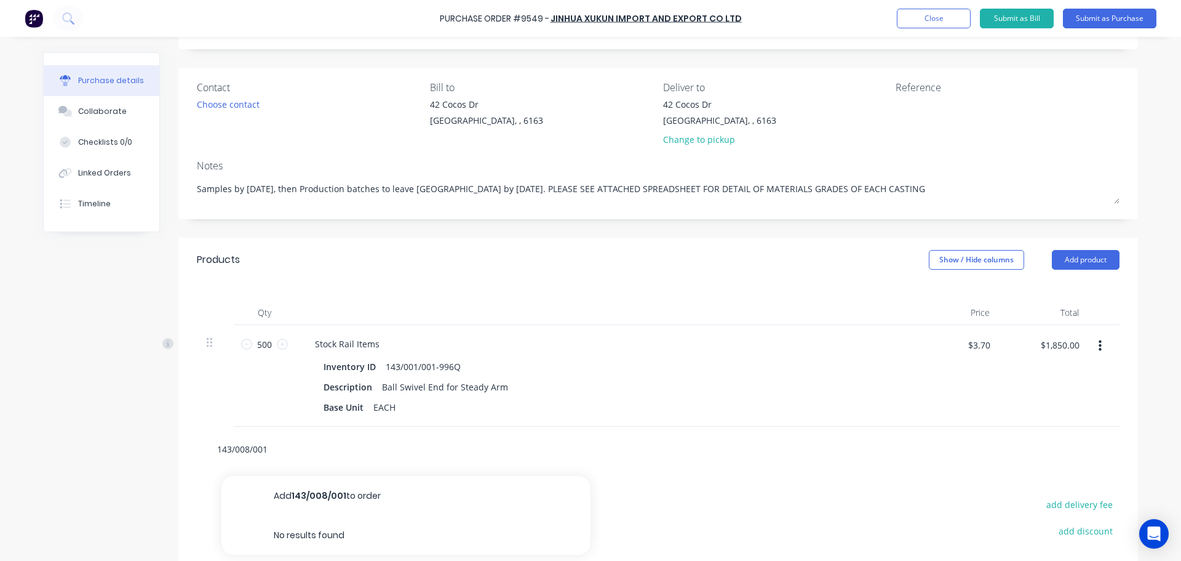
scroll to position [194, 0]
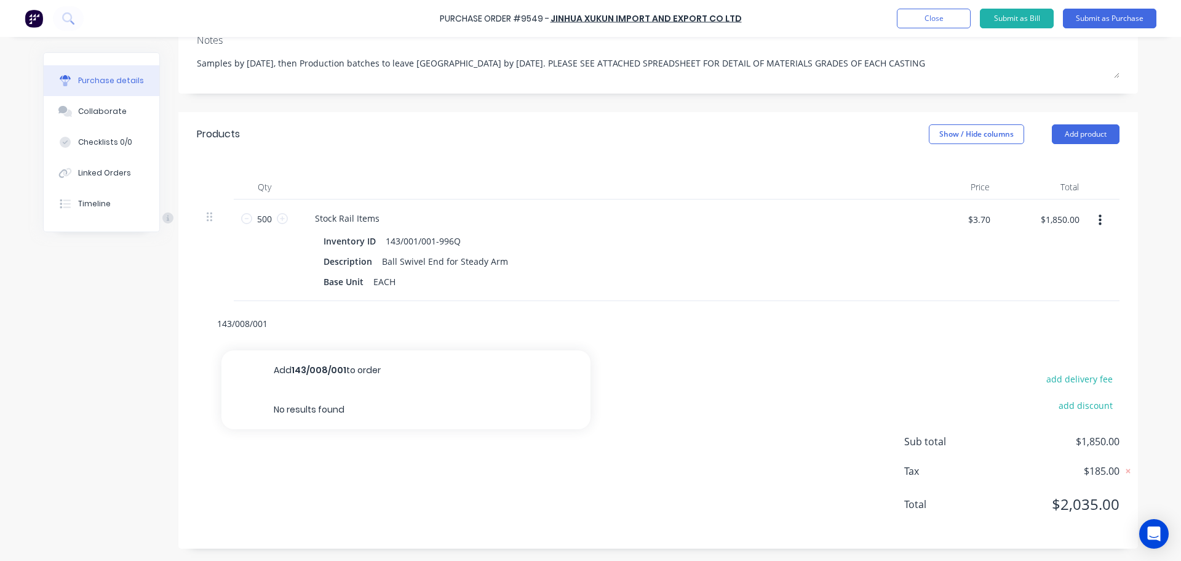
click at [240, 322] on input "143/008/001" at bounding box center [340, 323] width 246 height 25
type textarea "x"
type input "143/08/001"
type textarea "x"
type input "143/080/001"
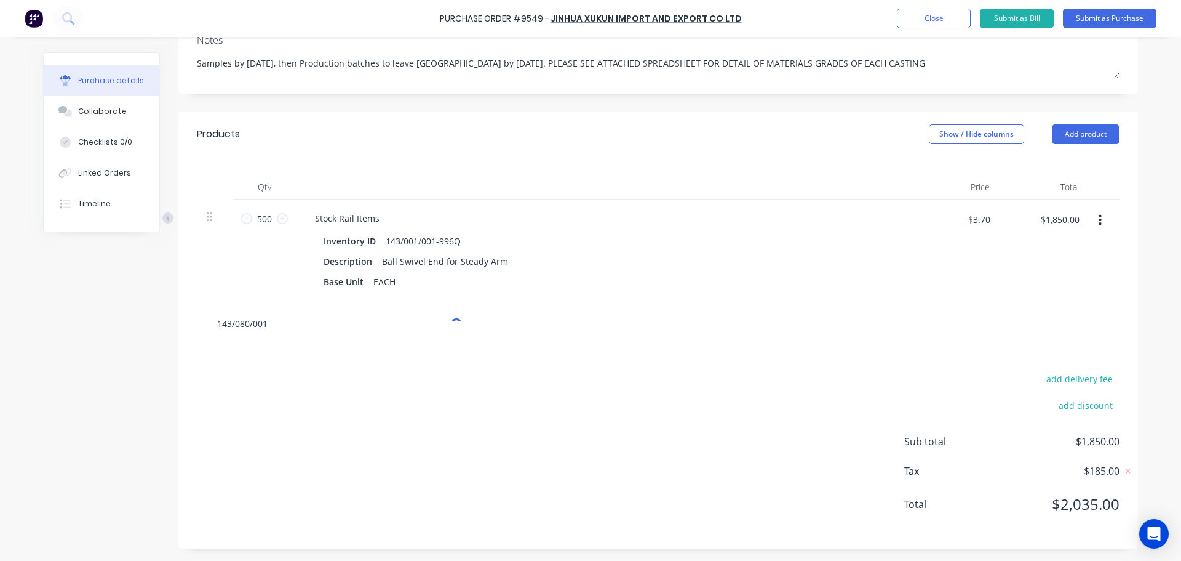
type textarea "x"
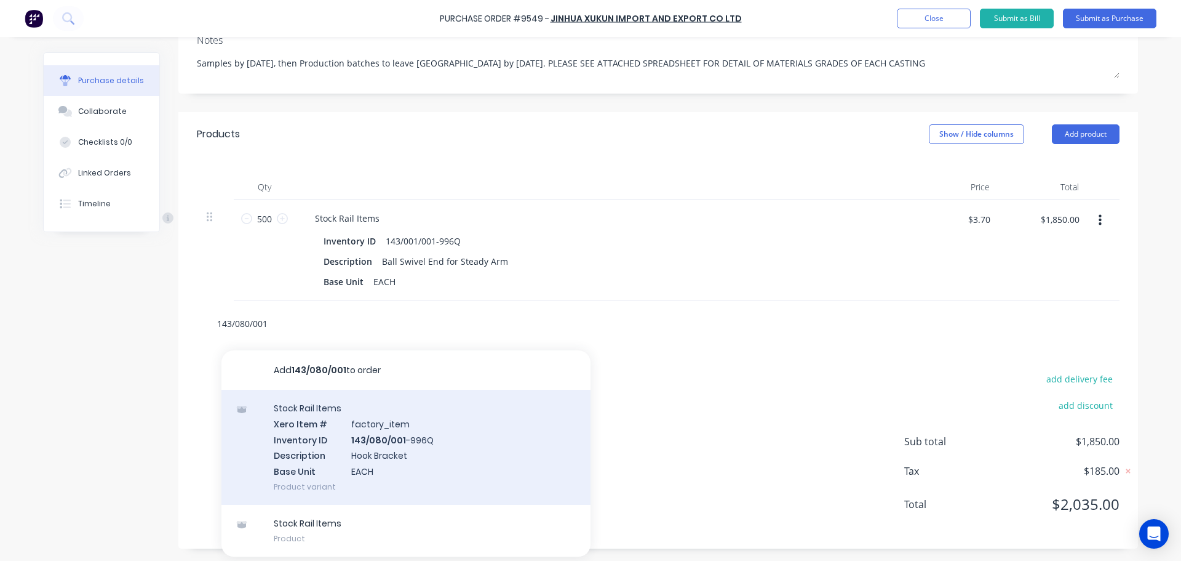
type input "143/080/001"
click at [371, 455] on div "Stock Rail Items Xero Item # factory_item Inventory ID 143/080/001 -996Q Descri…" at bounding box center [406, 447] width 369 height 115
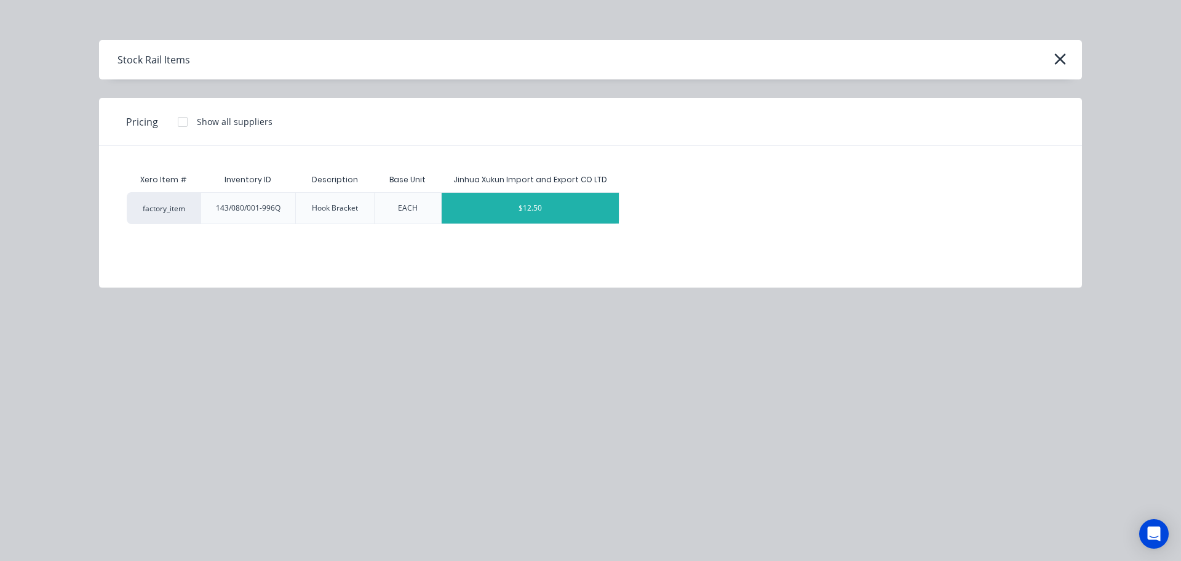
click at [533, 210] on div "$12.50" at bounding box center [531, 208] width 178 height 31
type textarea "x"
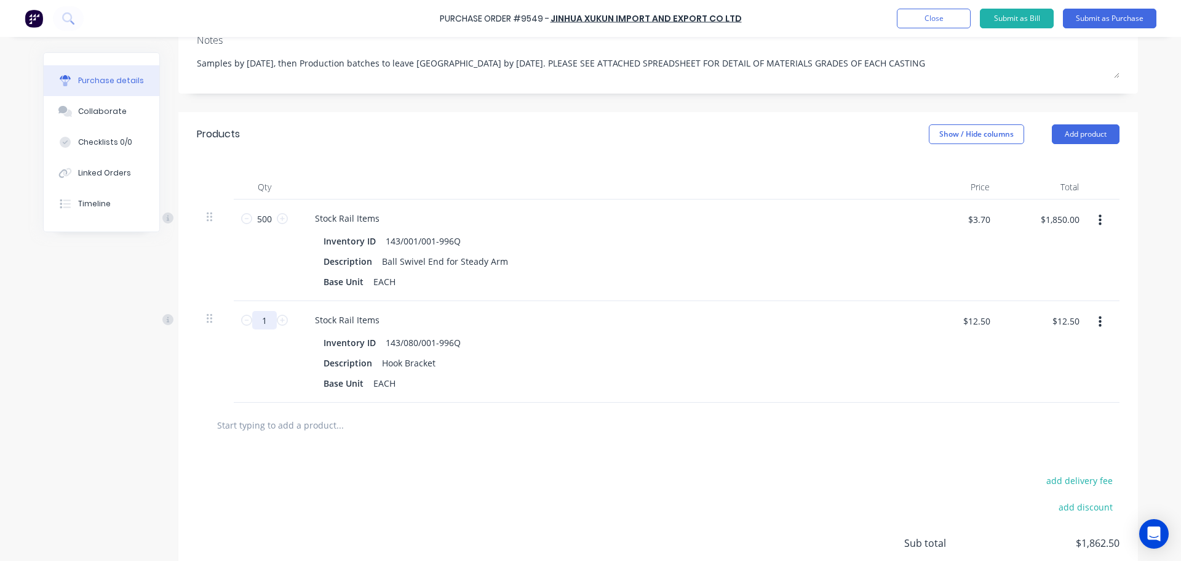
click at [265, 320] on input "1" at bounding box center [264, 320] width 25 height 18
type textarea "x"
type input "5"
type textarea "x"
type input "$62.50"
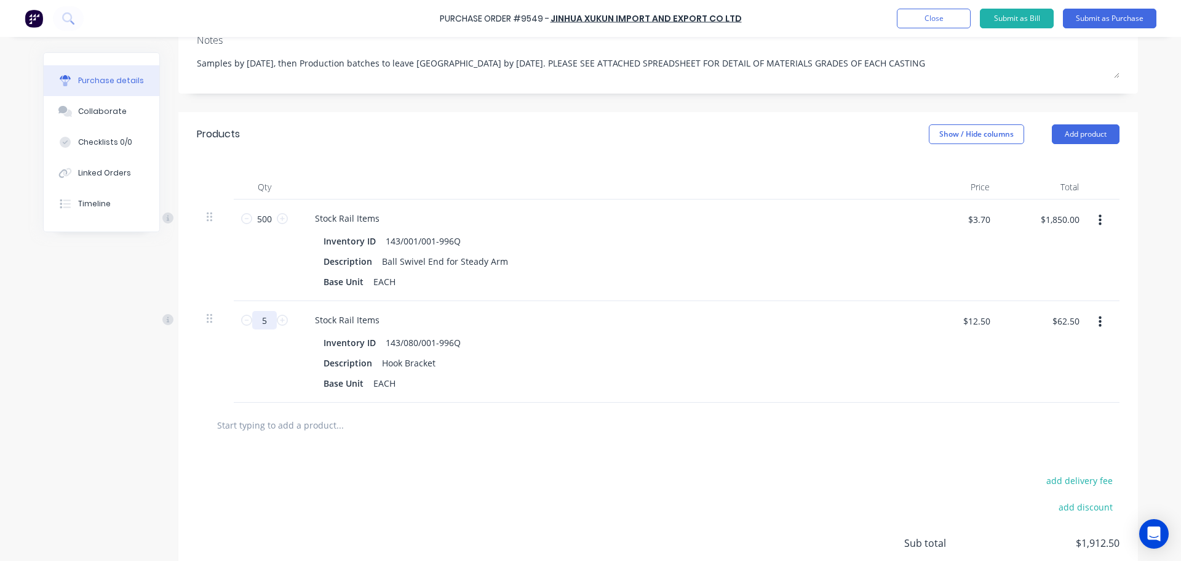
type textarea "x"
type input "50"
type textarea "x"
type input "$625.00"
type textarea "x"
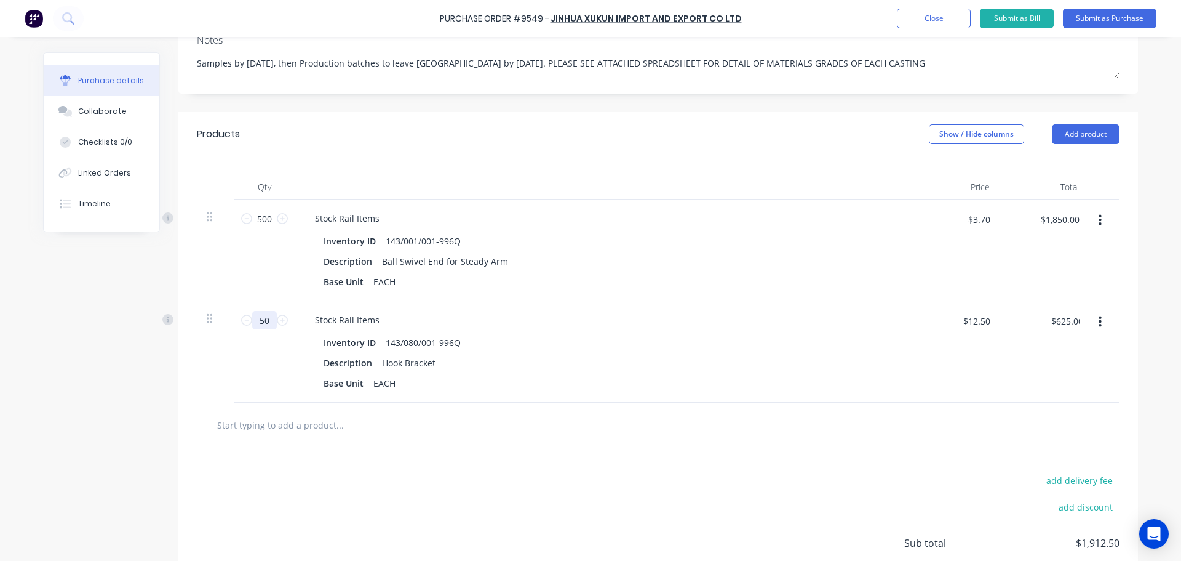
type input "500"
type textarea "x"
type input "$6,250.00"
type input "500"
click at [278, 429] on input "text" at bounding box center [340, 424] width 246 height 25
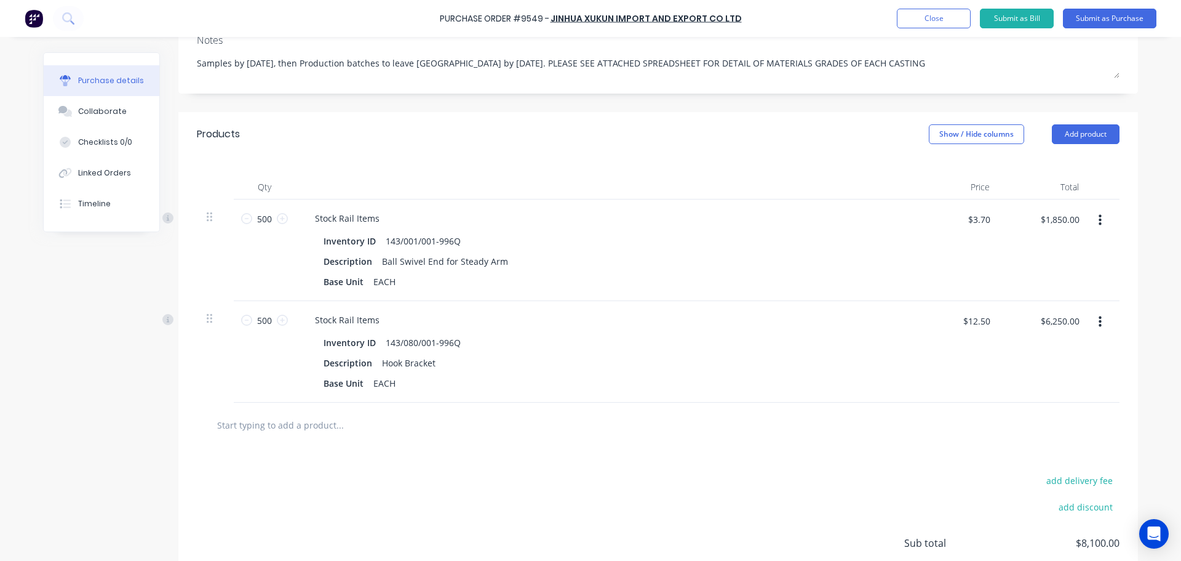
type textarea "x"
type input "1"
type textarea "x"
type input "14"
type textarea "x"
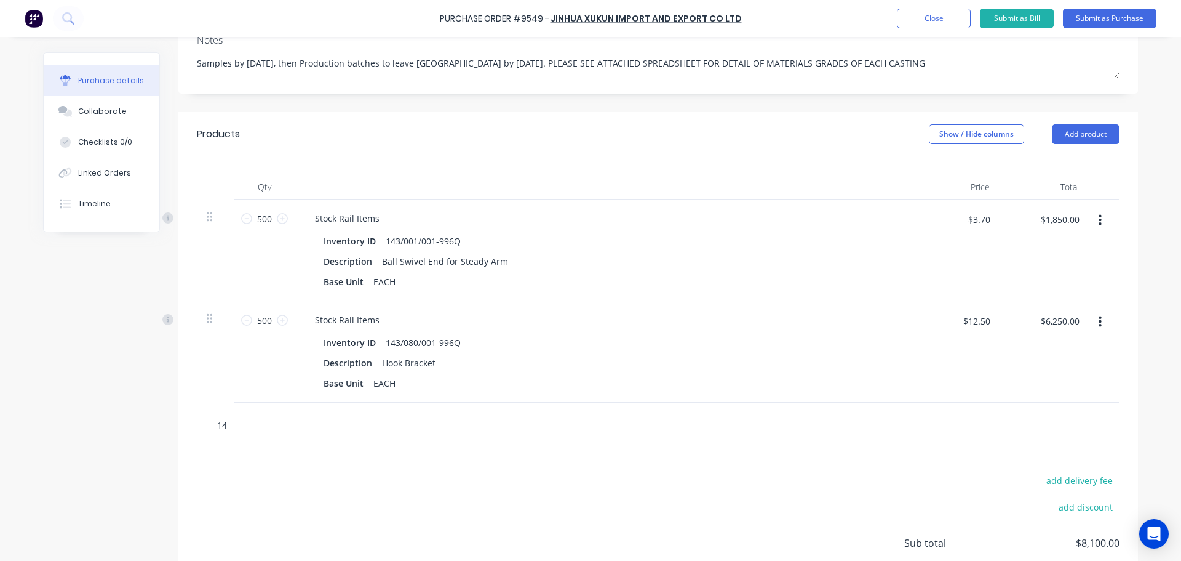
type input "146"
type textarea "x"
type input "146/"
type textarea "x"
type input "146/0"
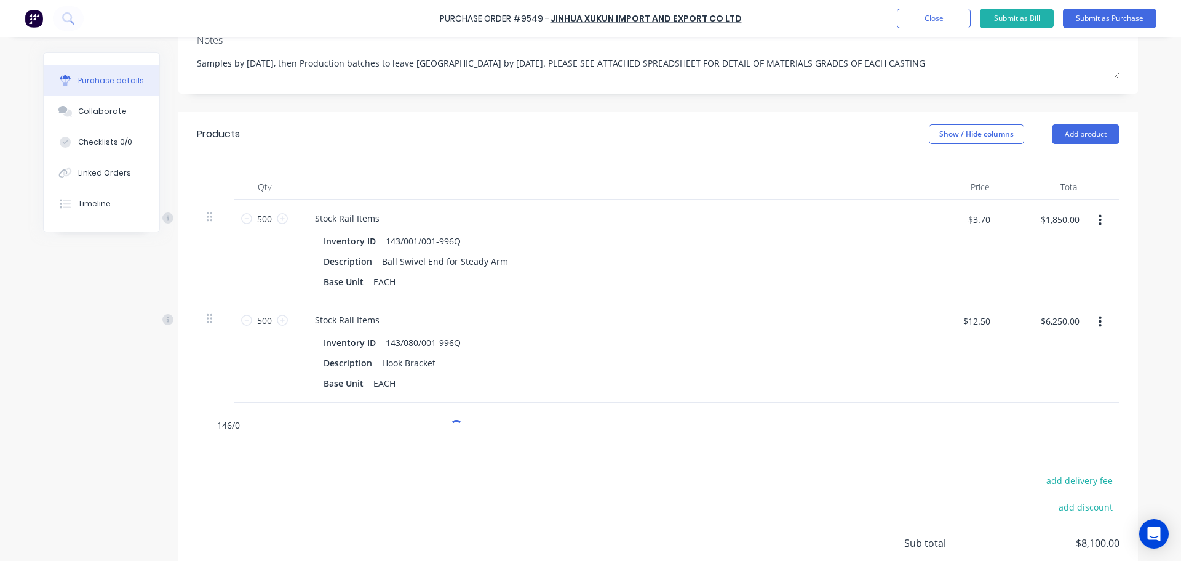
type textarea "x"
type input "146/00"
type textarea "x"
type input "146/003"
type textarea "x"
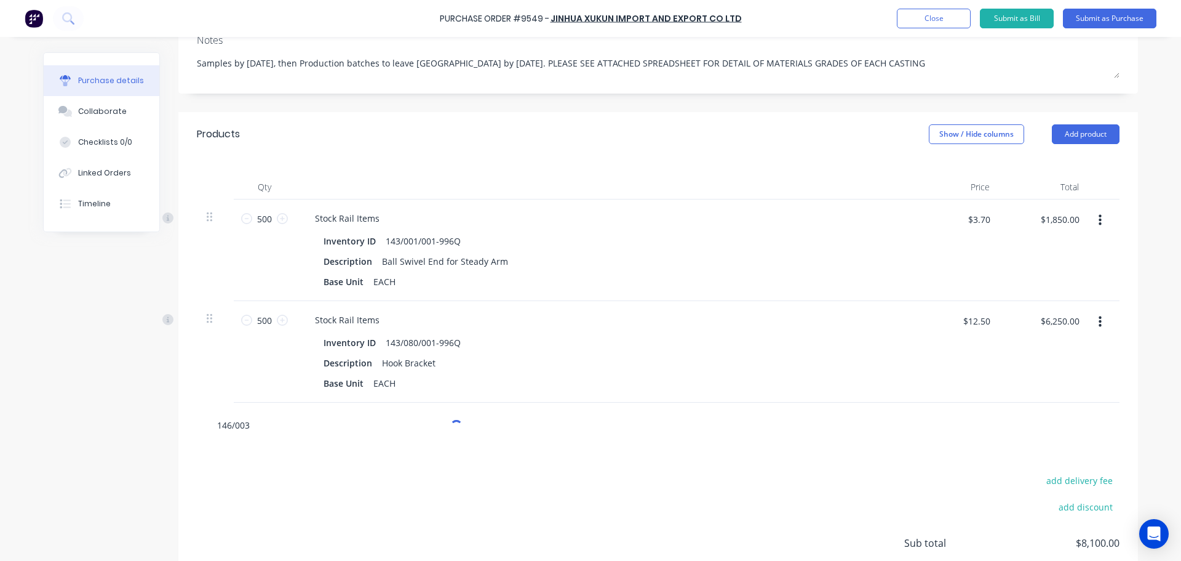
type input "146/003/"
type textarea "x"
type input "146/003/0"
type textarea "x"
type input "146/003/00"
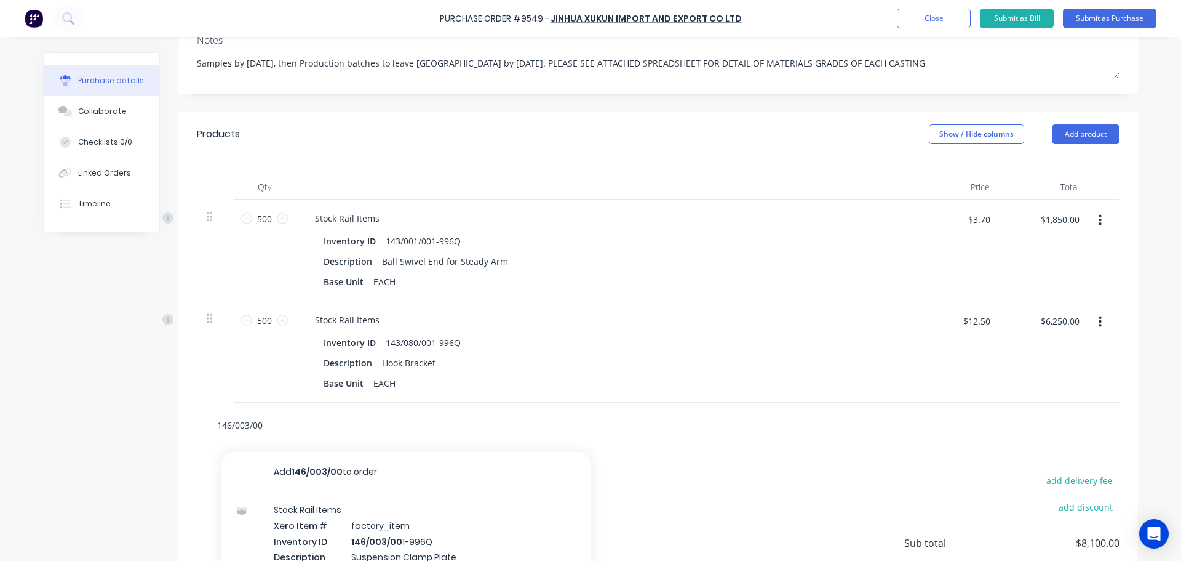
type textarea "x"
type input "146/003/001"
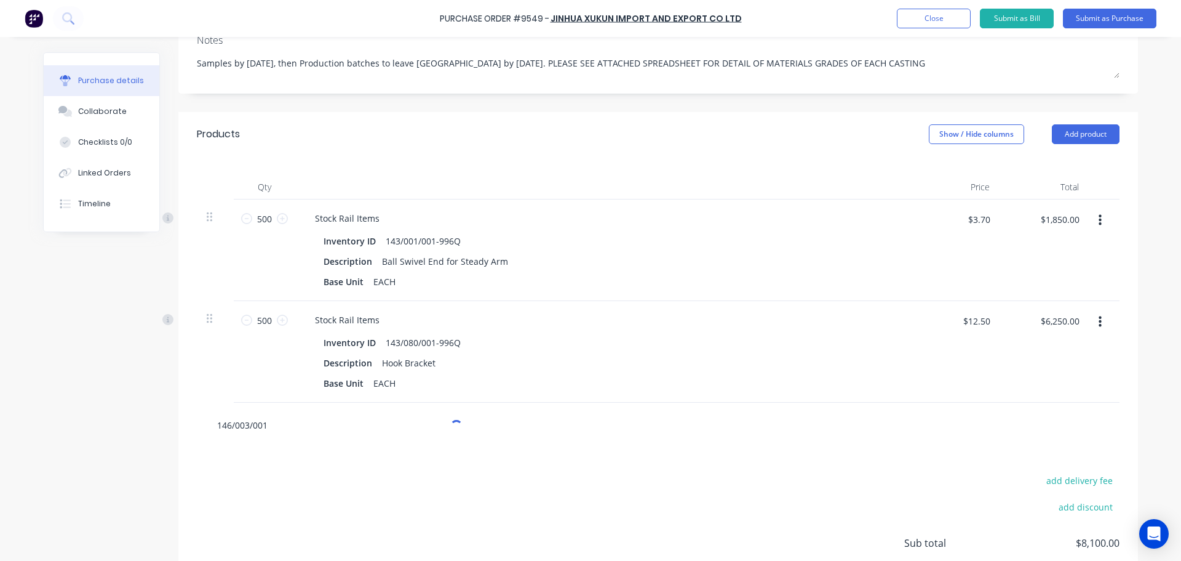
type textarea "x"
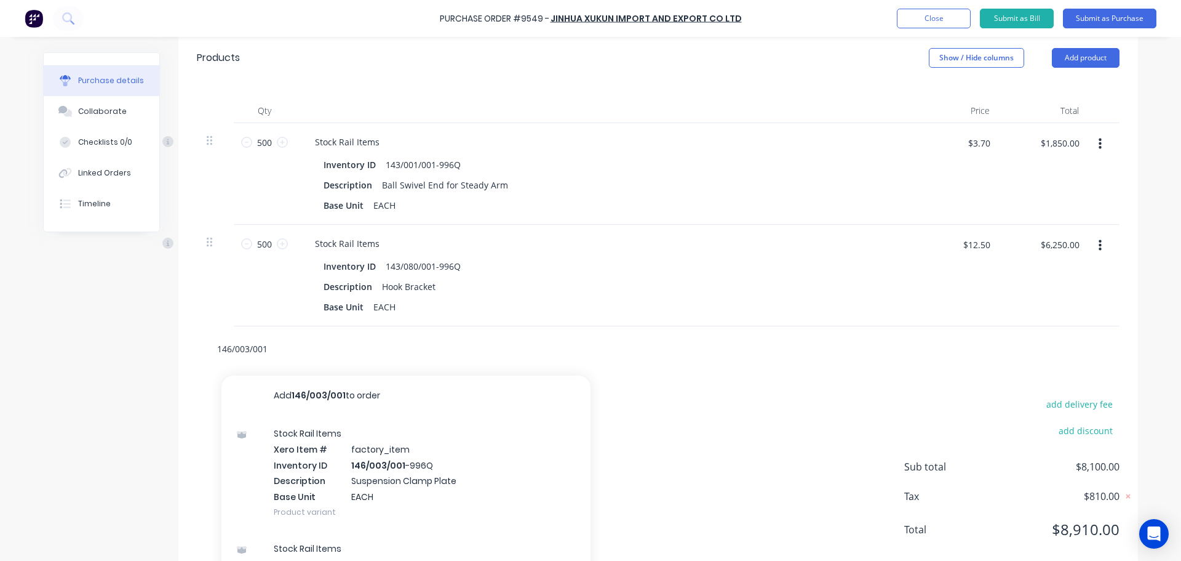
scroll to position [271, 0]
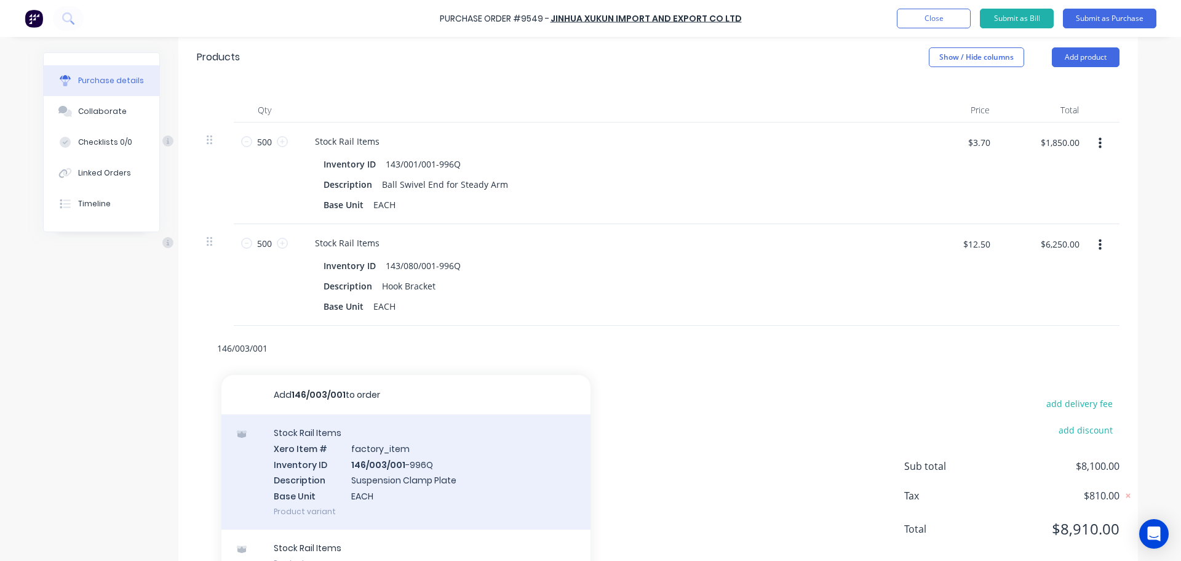
type input "146/003/001"
click at [378, 462] on div "Stock Rail Items Xero Item # factory_item Inventory ID 146/003/001 -996Q Descri…" at bounding box center [406, 471] width 369 height 115
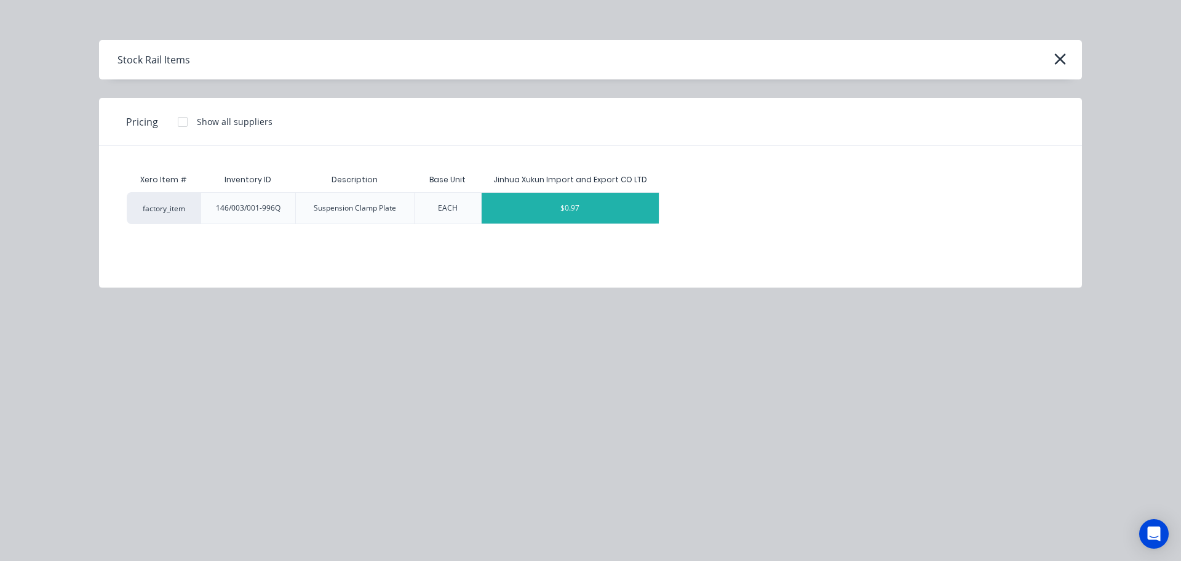
click at [566, 207] on div "$0.97" at bounding box center [571, 208] width 178 height 31
type textarea "x"
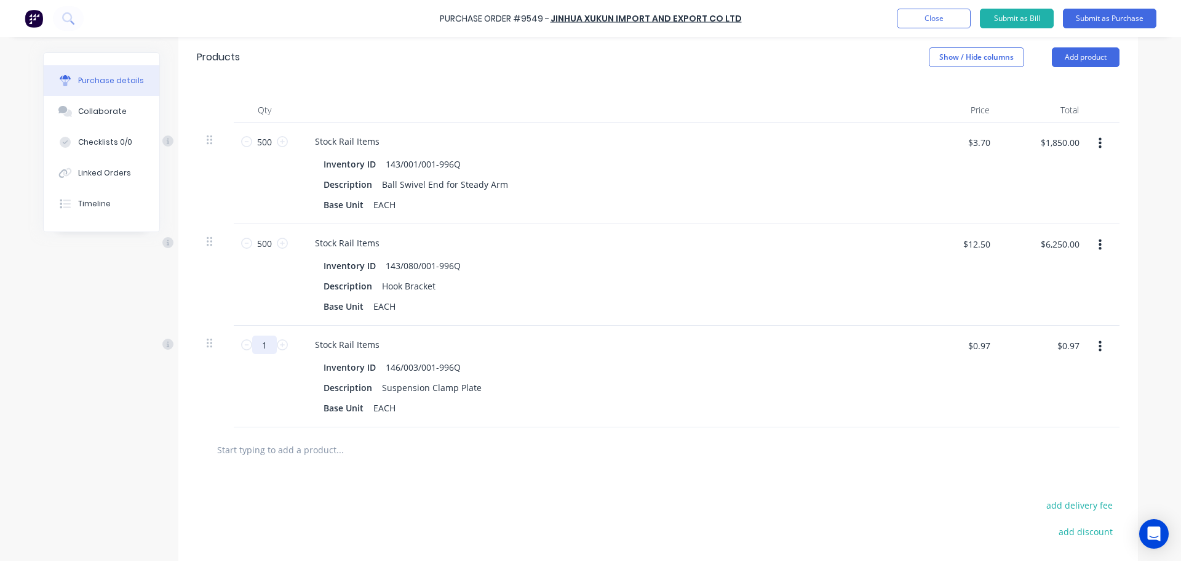
click at [266, 344] on input "1" at bounding box center [264, 344] width 25 height 18
type textarea "x"
type input "5"
type textarea "x"
type input "$4.85"
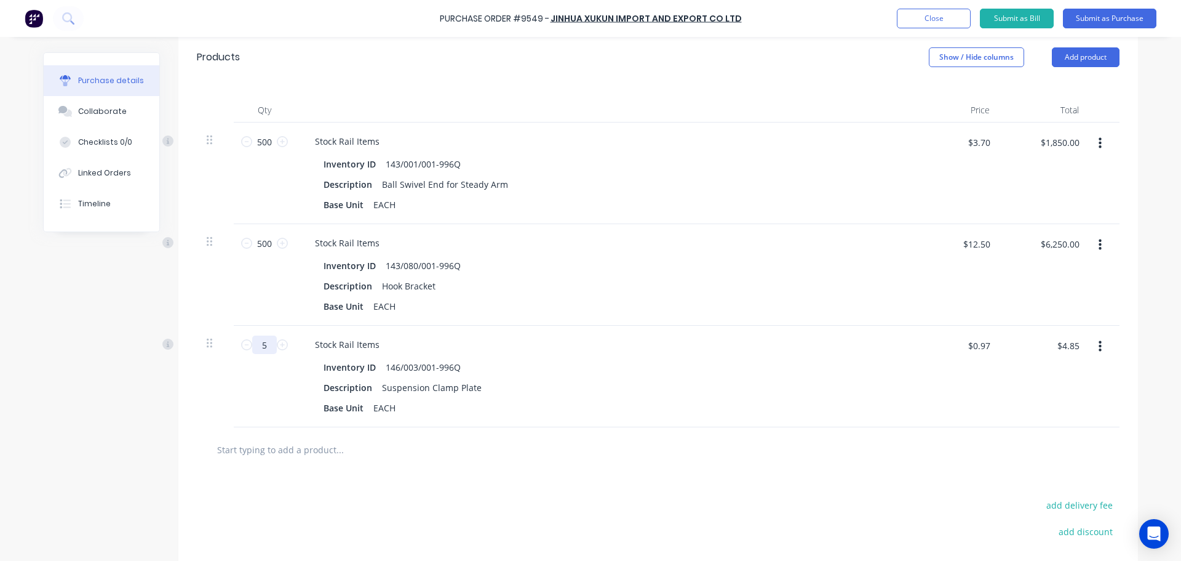
type textarea "x"
type input "50"
type textarea "x"
type input "$48.50"
type textarea "x"
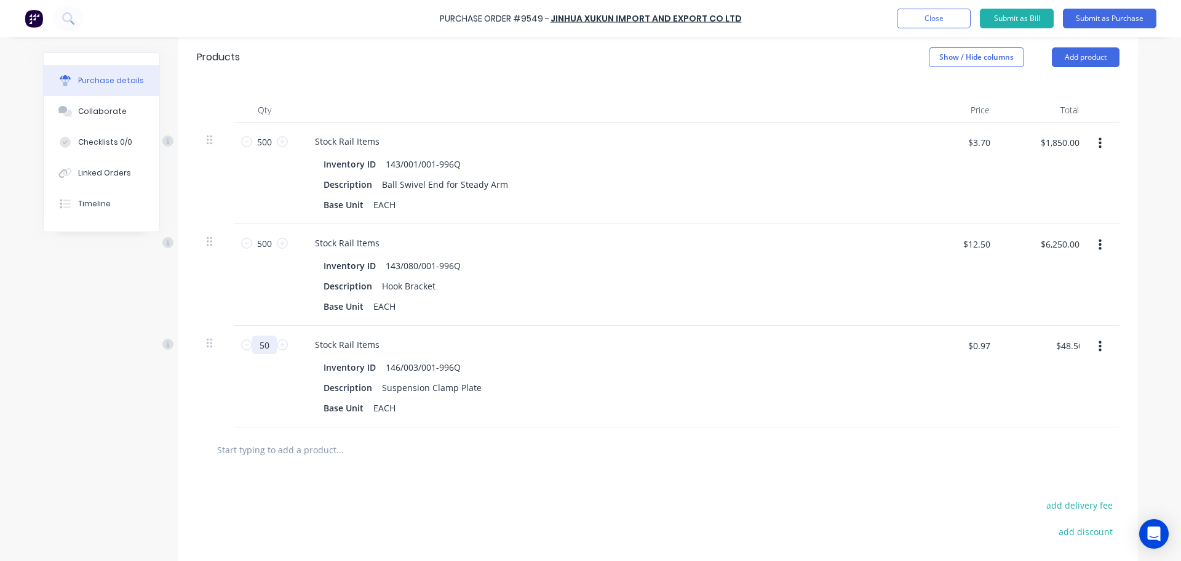
type input "500"
type textarea "x"
type input "$485.00"
type input "500"
click at [1099, 145] on icon "button" at bounding box center [1100, 143] width 3 height 11
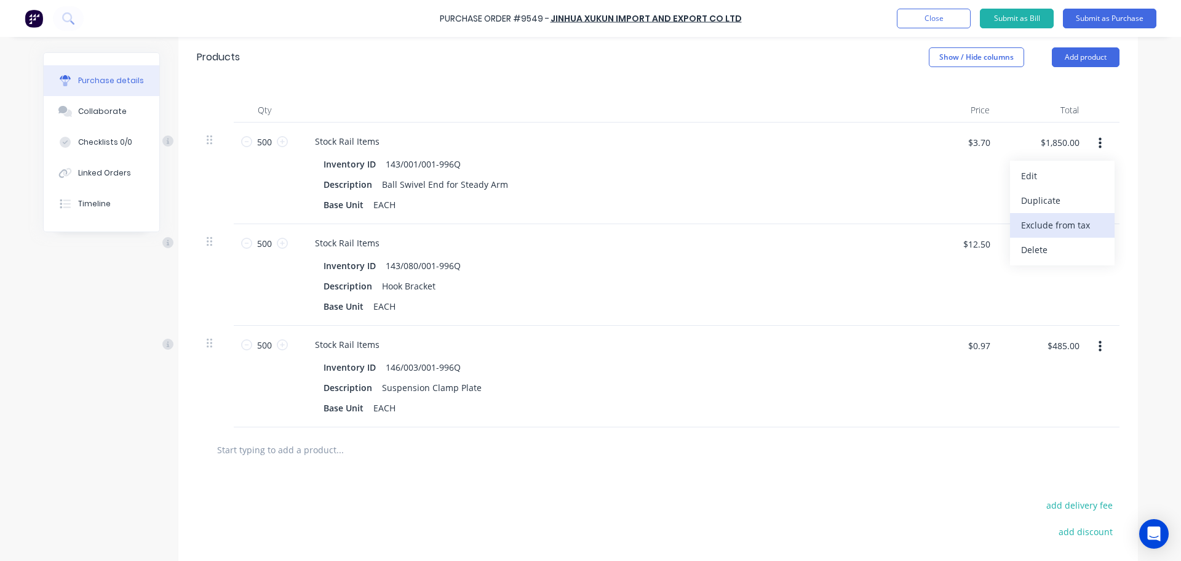
click at [1063, 222] on button "Exclude from tax" at bounding box center [1062, 225] width 105 height 25
click at [1093, 242] on button "button" at bounding box center [1100, 245] width 29 height 22
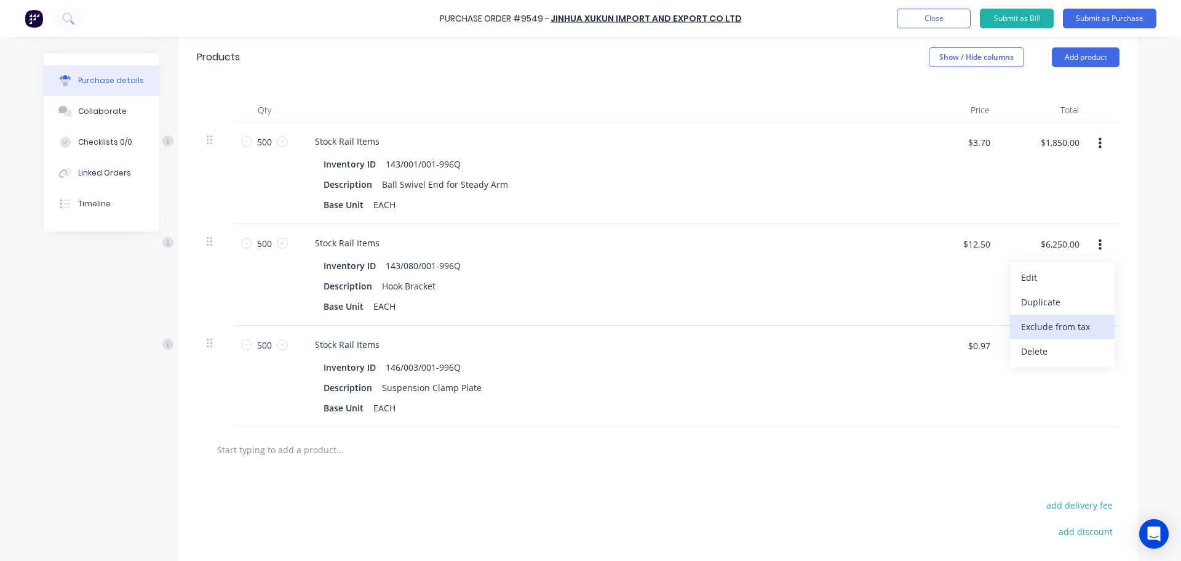
click at [1061, 326] on button "Exclude from tax" at bounding box center [1062, 326] width 105 height 25
click at [1099, 343] on icon "button" at bounding box center [1100, 346] width 3 height 11
click at [1065, 431] on button "Exclude from tax" at bounding box center [1062, 428] width 105 height 25
click at [305, 448] on input "text" at bounding box center [340, 449] width 246 height 25
type textarea "x"
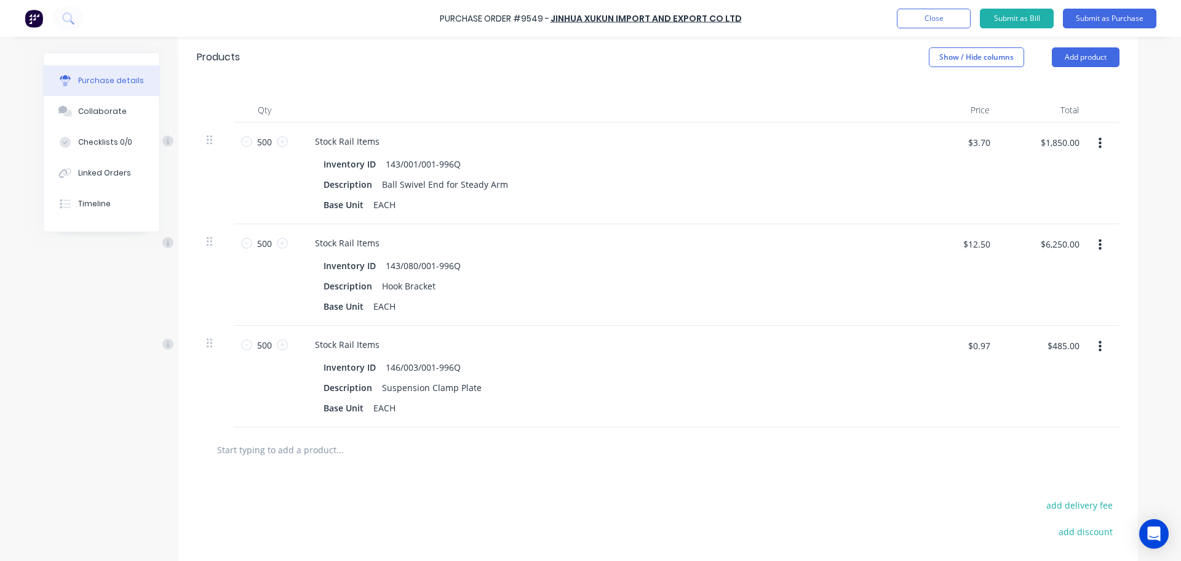
type input "4"
type textarea "x"
type input "44"
type textarea "x"
type input "446"
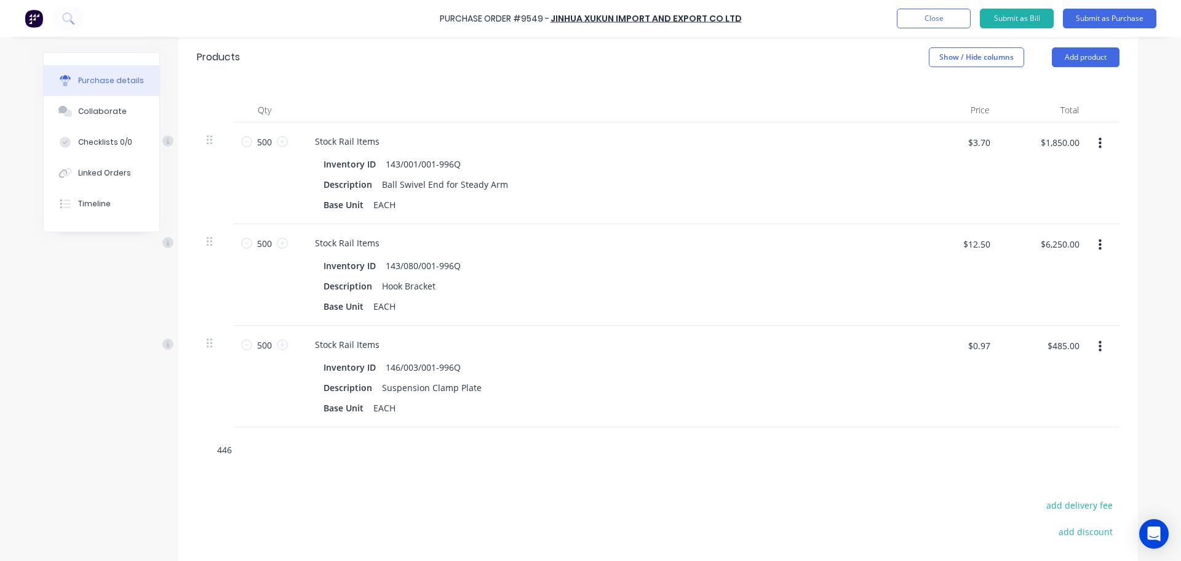
type textarea "x"
type input "446/"
type textarea "x"
type input "446/0"
type textarea "x"
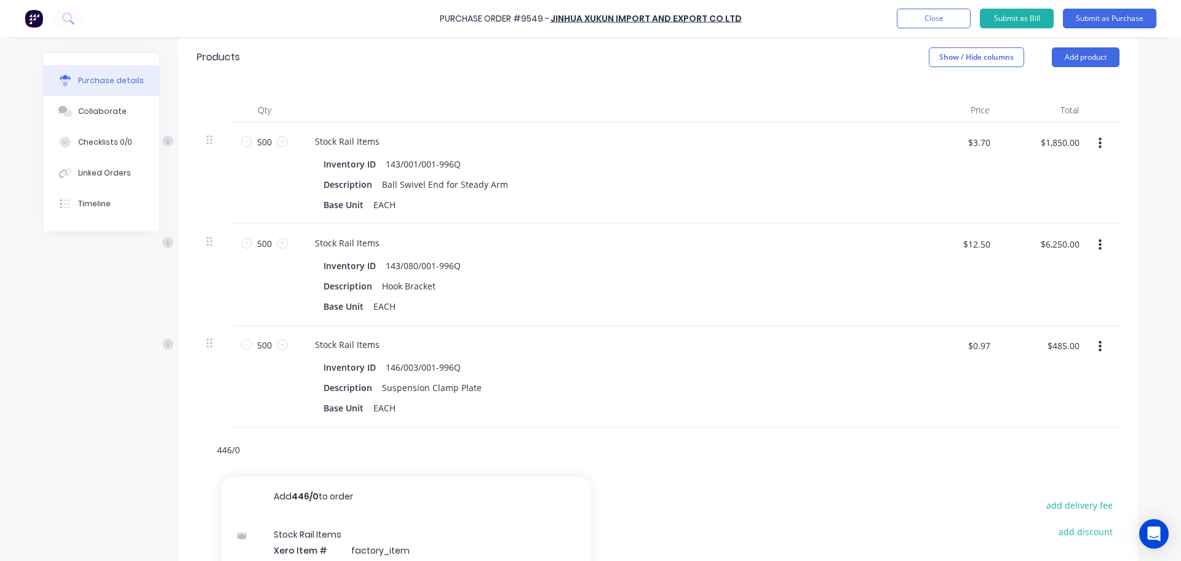
type input "446/06"
type textarea "x"
type input "446/061"
type textarea "x"
type input "446/061/"
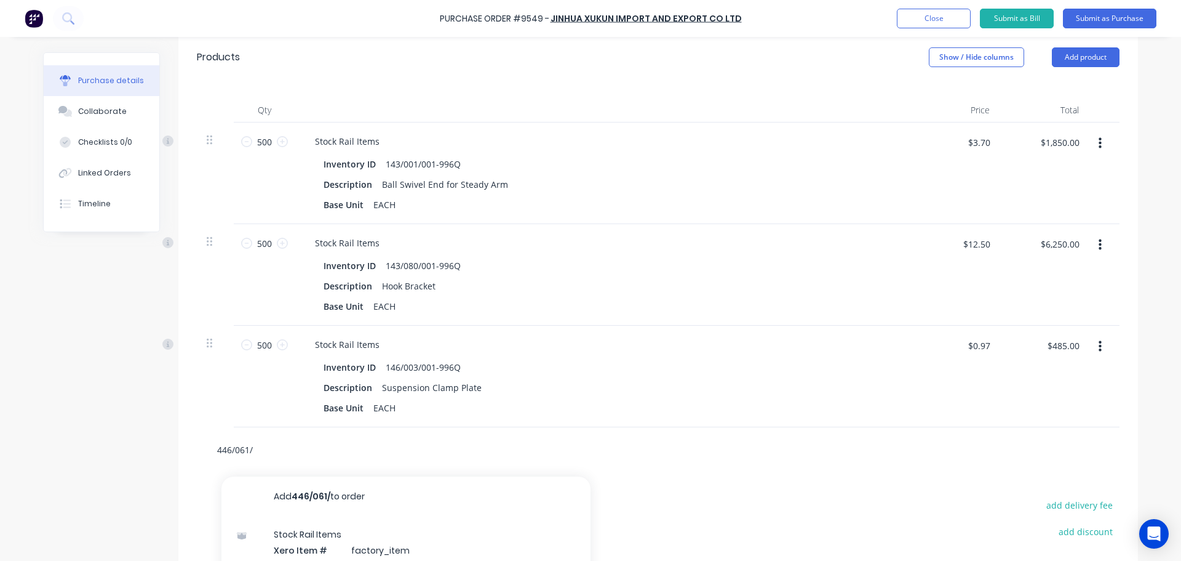
type textarea "x"
type input "446/061/0"
type textarea "x"
type input "446/061/00"
type textarea "x"
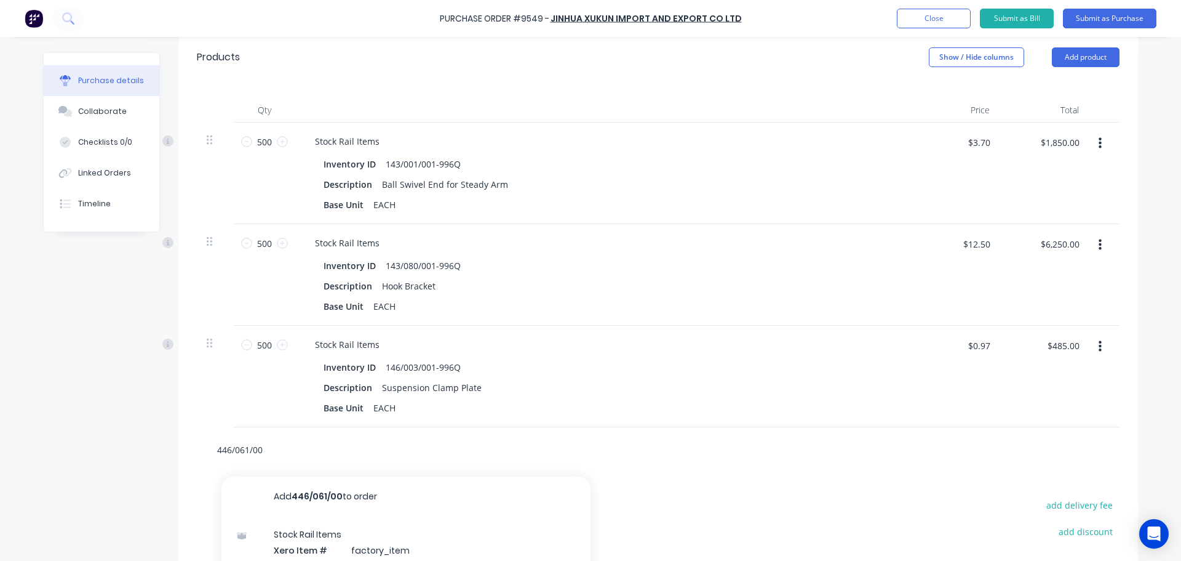
type input "446/061/001"
type textarea "x"
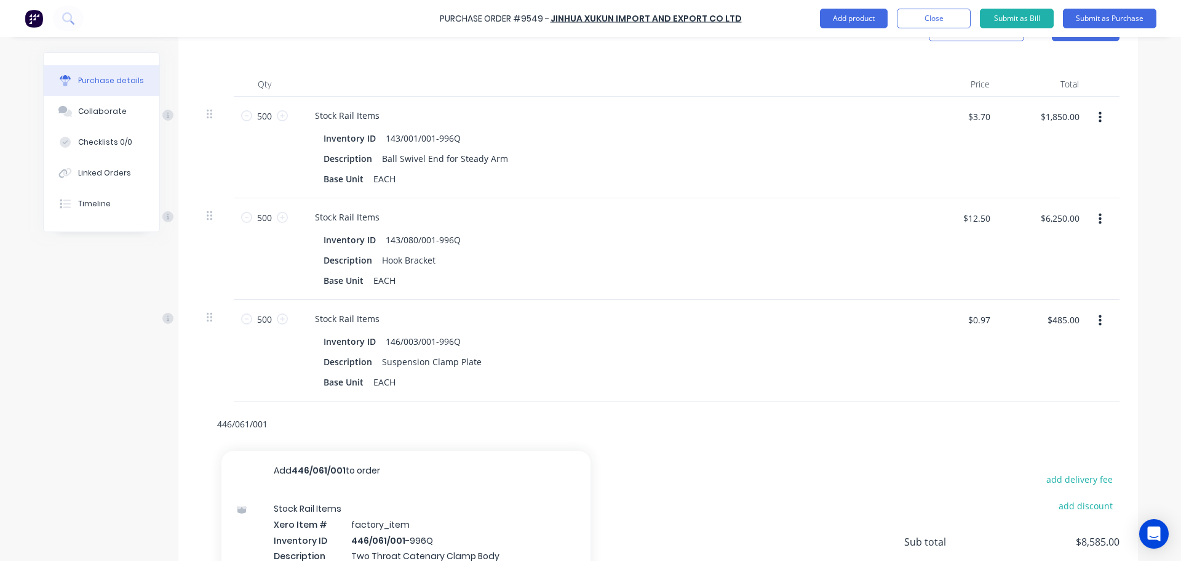
scroll to position [397, 0]
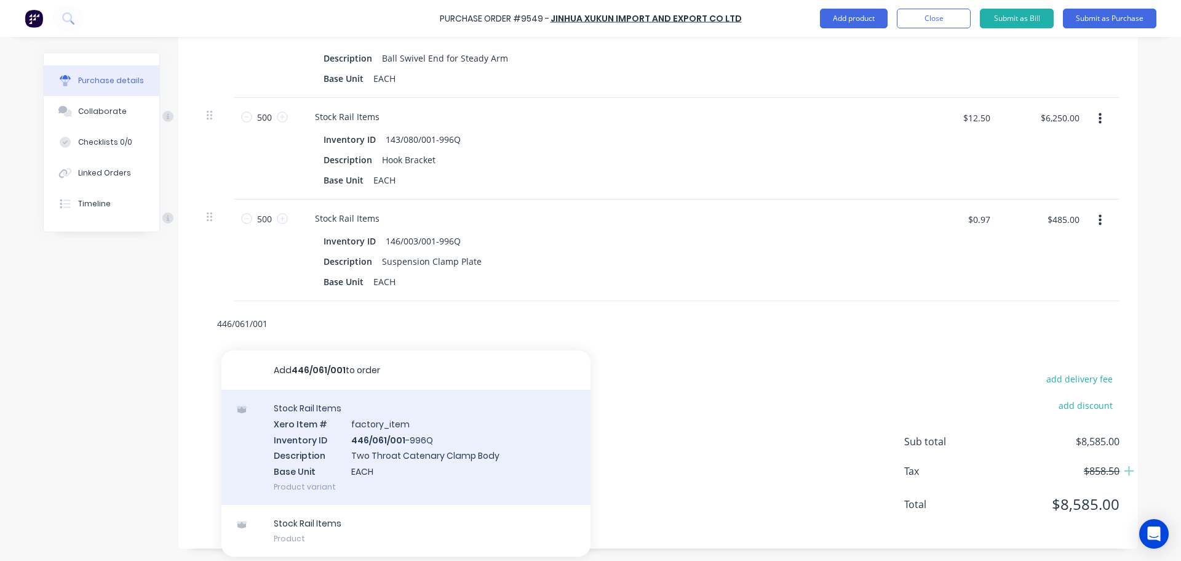
type input "446/061/001"
click at [377, 447] on div "Stock Rail Items Xero Item # factory_item Inventory ID 446/061/001 -996Q Descri…" at bounding box center [406, 447] width 369 height 115
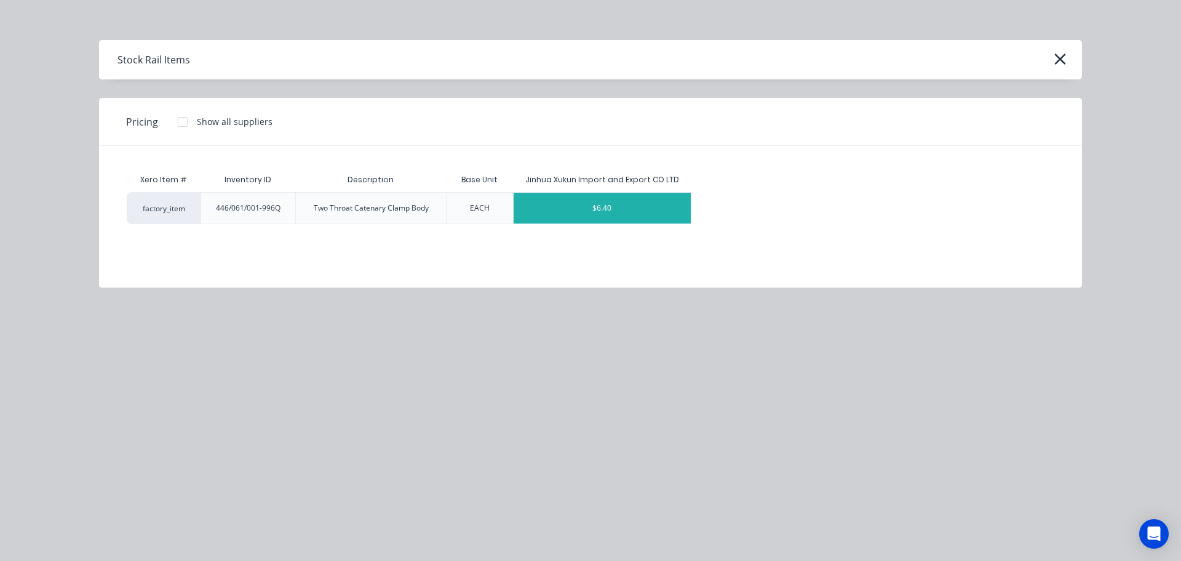
click at [613, 207] on div "$6.40" at bounding box center [603, 208] width 178 height 31
type textarea "x"
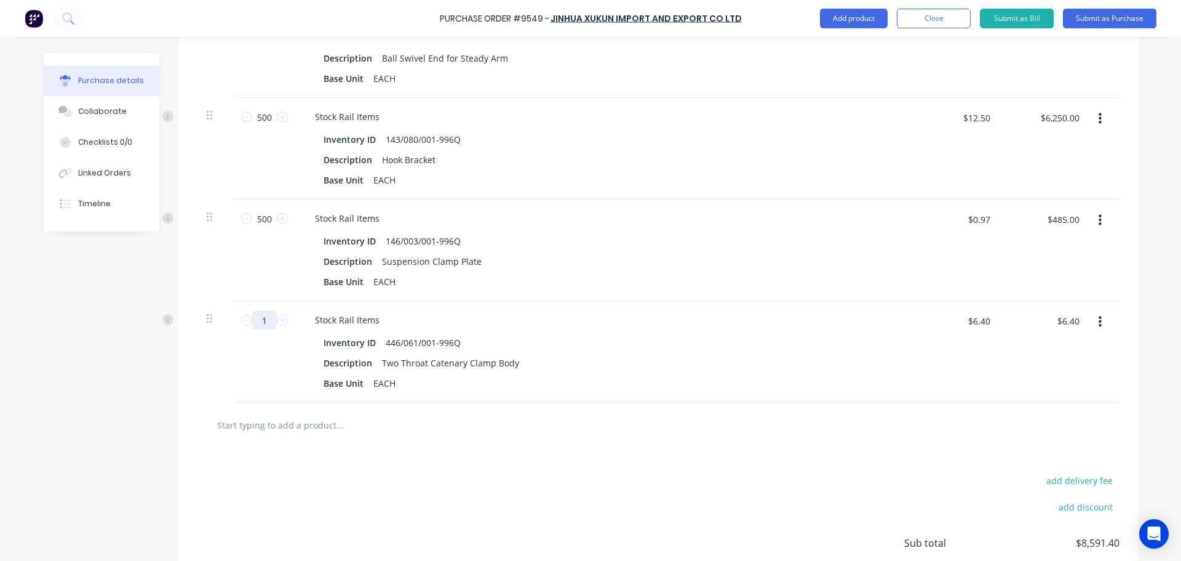
click at [267, 324] on input "1" at bounding box center [264, 320] width 25 height 18
click at [1099, 315] on icon "button" at bounding box center [1100, 322] width 3 height 14
click at [1060, 407] on button "Exclude from tax" at bounding box center [1062, 403] width 105 height 25
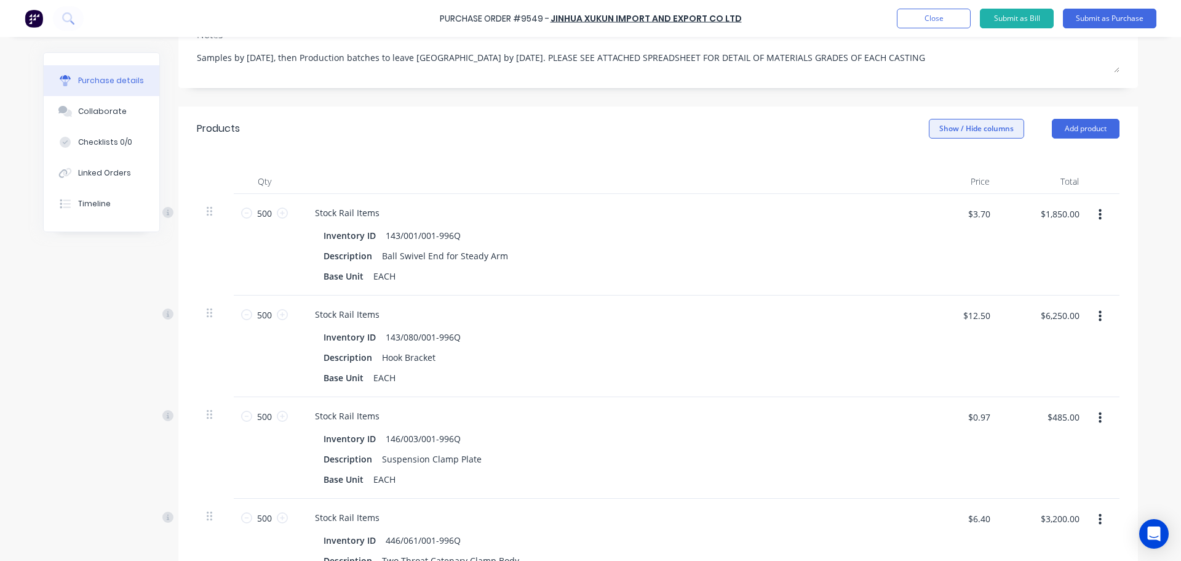
scroll to position [0, 0]
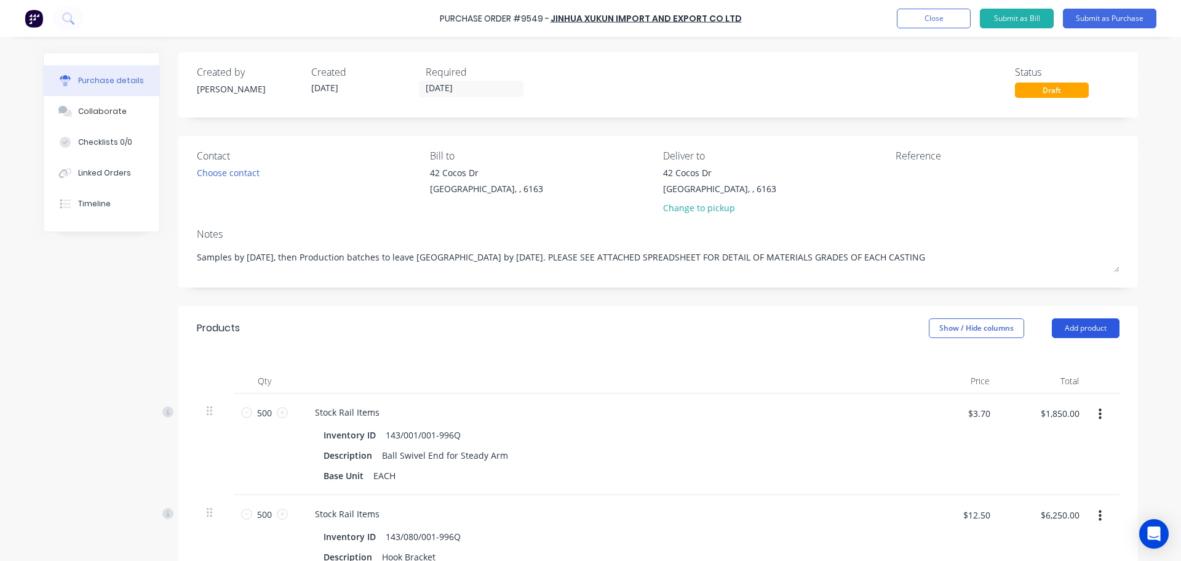
click at [1098, 324] on button "Add product" at bounding box center [1086, 328] width 68 height 20
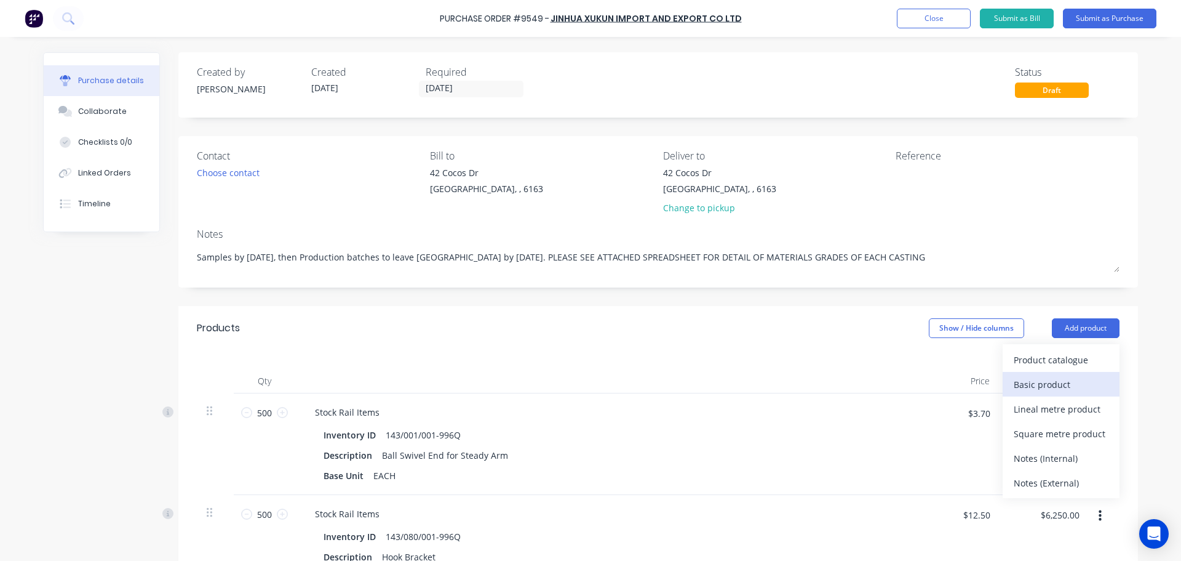
click at [1038, 381] on div "Basic product" at bounding box center [1061, 384] width 95 height 18
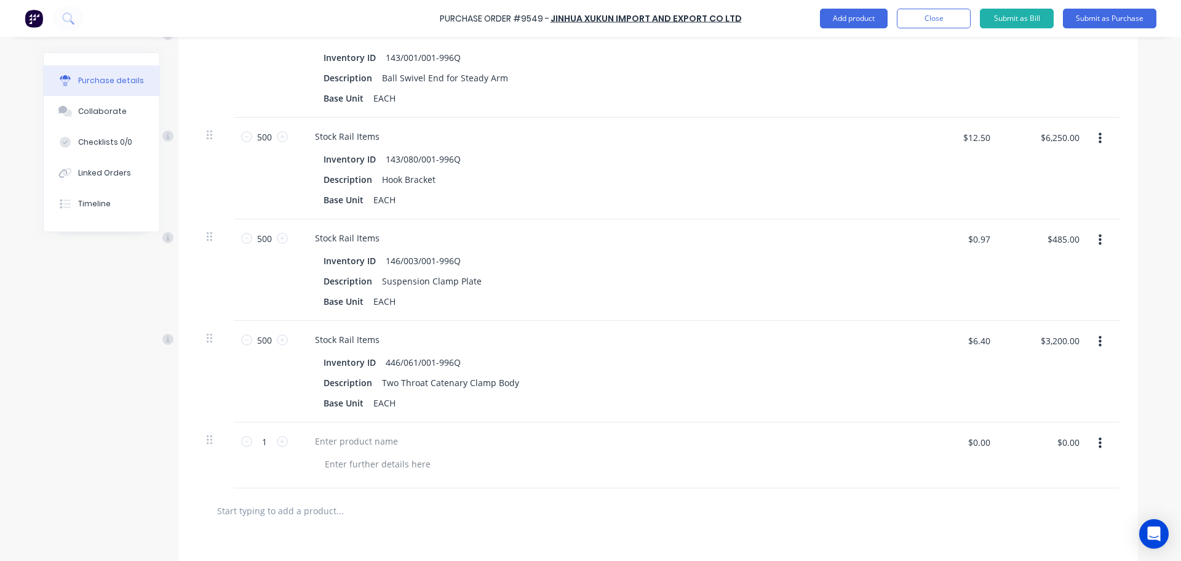
scroll to position [564, 0]
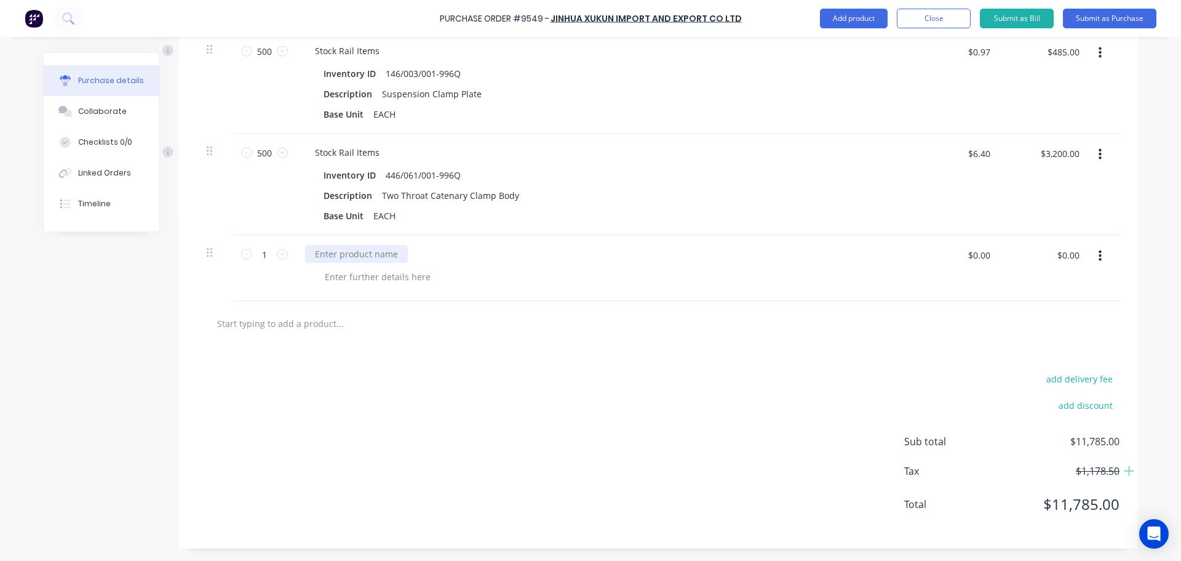
click at [353, 249] on div at bounding box center [356, 254] width 103 height 18
click at [980, 265] on div "$0.00 $0.00" at bounding box center [979, 259] width 37 height 29
click at [1093, 255] on button "button" at bounding box center [1100, 256] width 29 height 22
click at [1059, 337] on button "Exclude from tax" at bounding box center [1062, 338] width 105 height 25
click at [610, 392] on div "add delivery fee add discount Sub total $13,835.00 Tax $1,383.50 Total $13,835.…" at bounding box center [658, 447] width 960 height 202
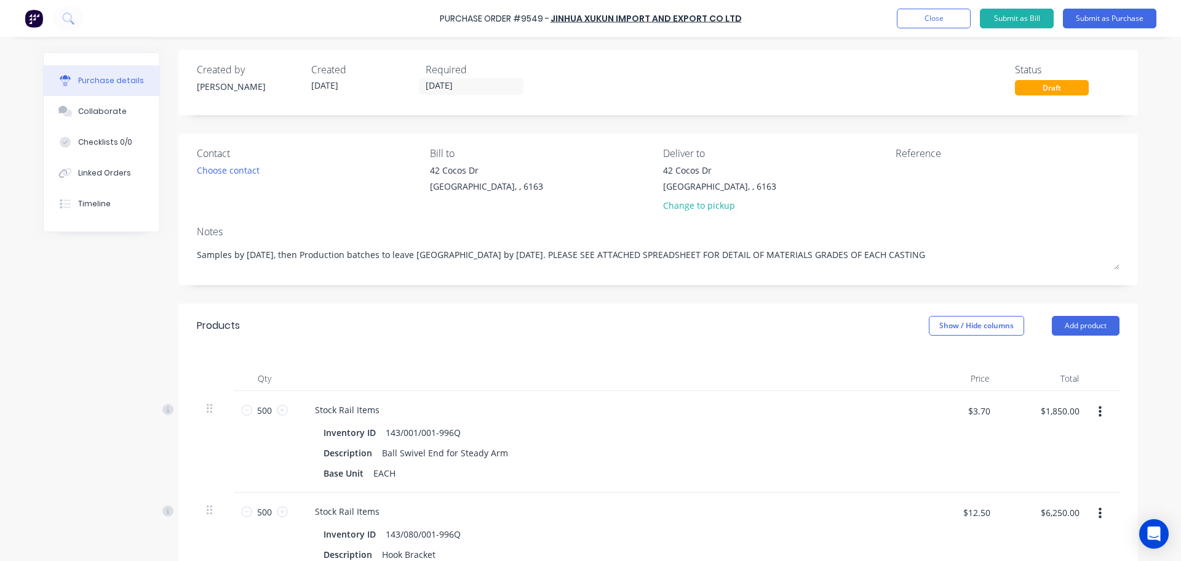
scroll to position [0, 0]
drag, startPoint x: 546, startPoint y: 17, endPoint x: 441, endPoint y: 16, distance: 105.8
click at [441, 16] on div "Purchase Order #9549 - Jinhua Xukun Import and Export CO LTD Add product Close …" at bounding box center [590, 18] width 1181 height 37
copy div "Purchase Order #9549"
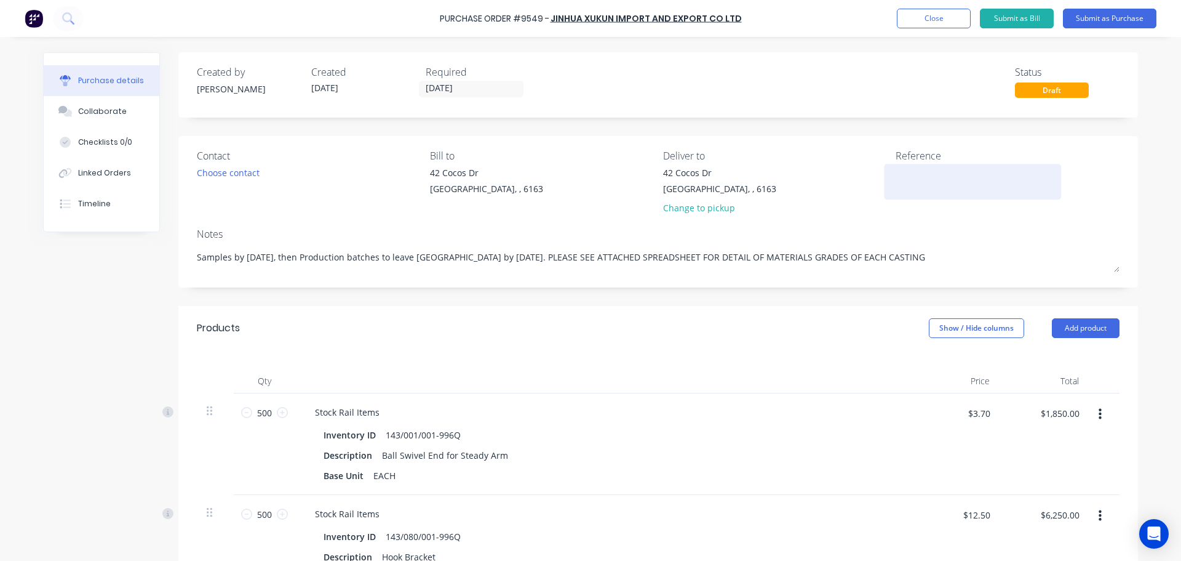
click at [970, 171] on textarea at bounding box center [973, 180] width 154 height 28
paste textarea "Purchase Order #9549"
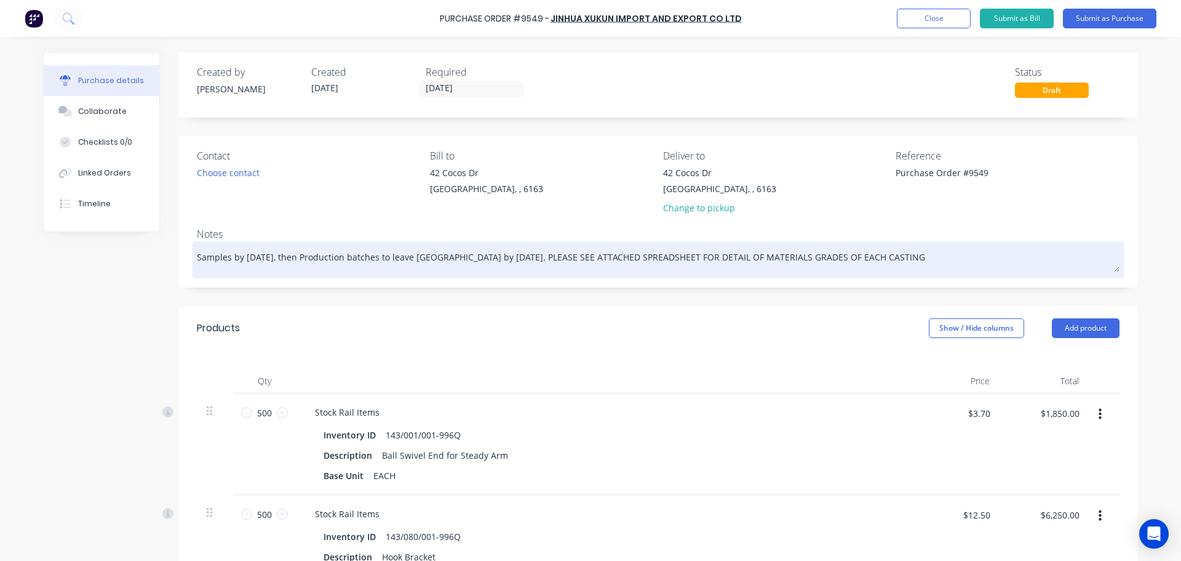
click at [472, 256] on textarea "Samples by [DATE], then Production batches to leave [GEOGRAPHIC_DATA] by [DATE]…" at bounding box center [658, 258] width 923 height 28
click at [460, 257] on textarea "Samples by [DATE], then Production batches to leave [GEOGRAPHIC_DATA] by 31/11/…" at bounding box center [658, 258] width 923 height 28
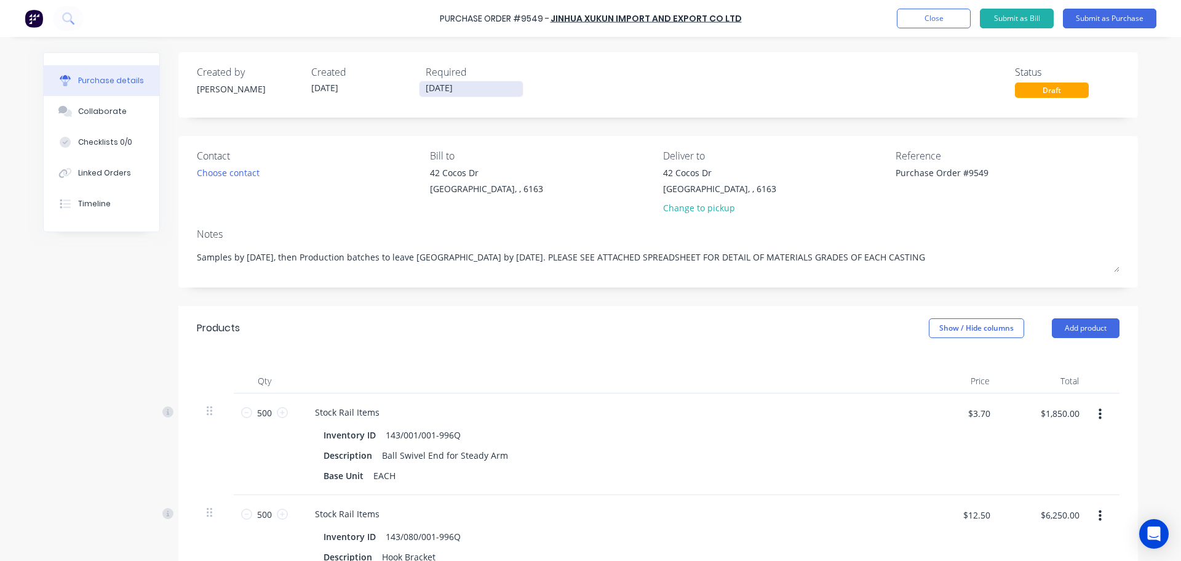
click at [428, 89] on input "[DATE]" at bounding box center [471, 88] width 103 height 15
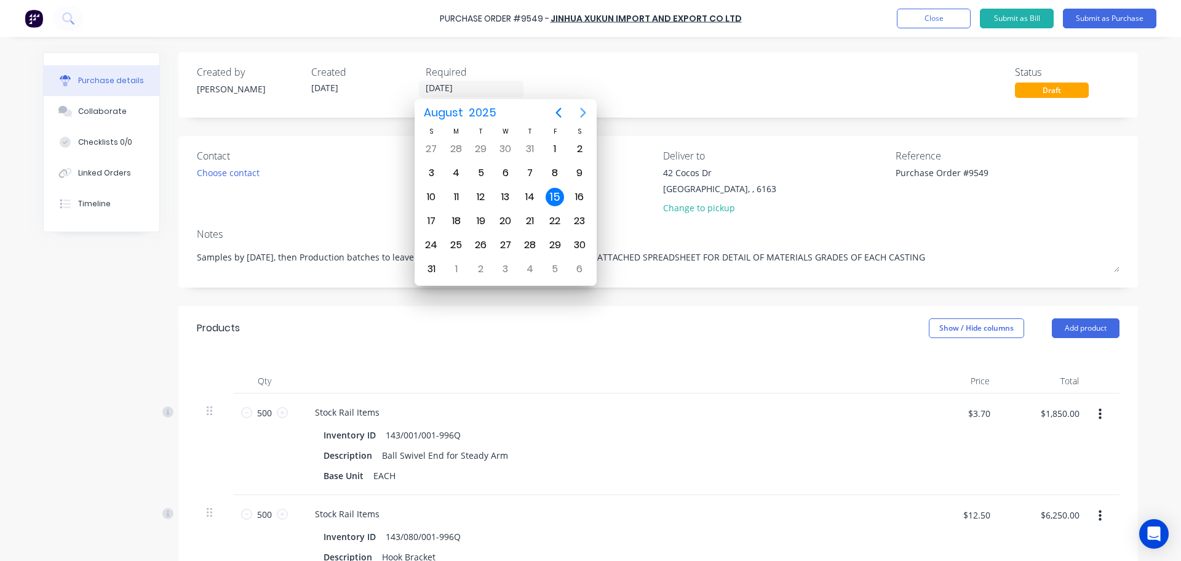
click at [584, 111] on icon "Next page" at bounding box center [584, 113] width 6 height 10
click at [551, 194] on div "19" at bounding box center [555, 197] width 18 height 18
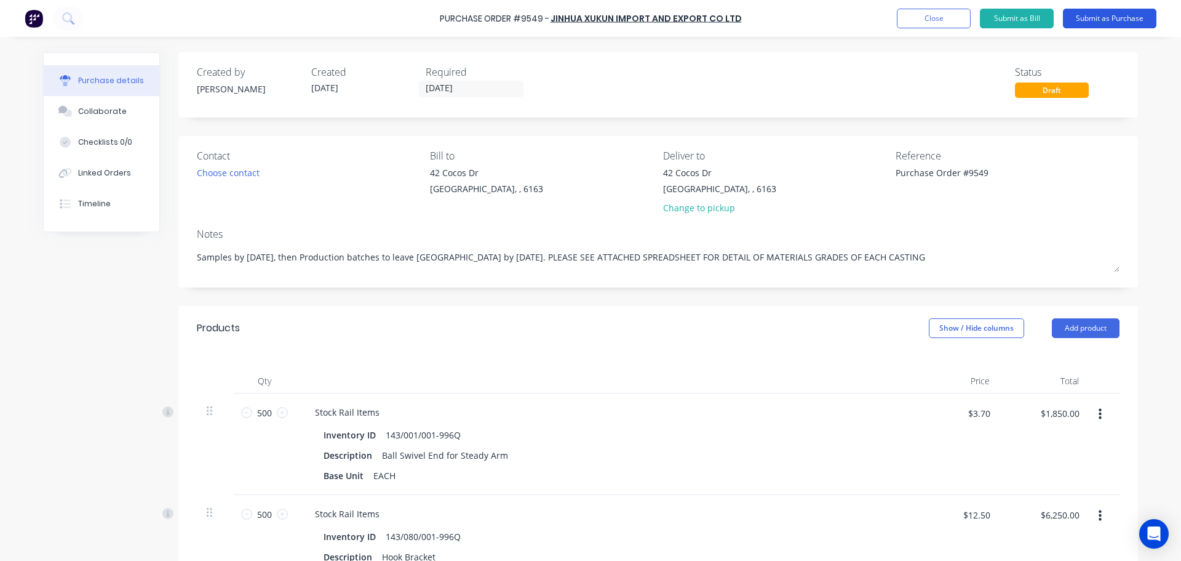
click at [1087, 15] on button "Submit as Purchase" at bounding box center [1110, 19] width 94 height 20
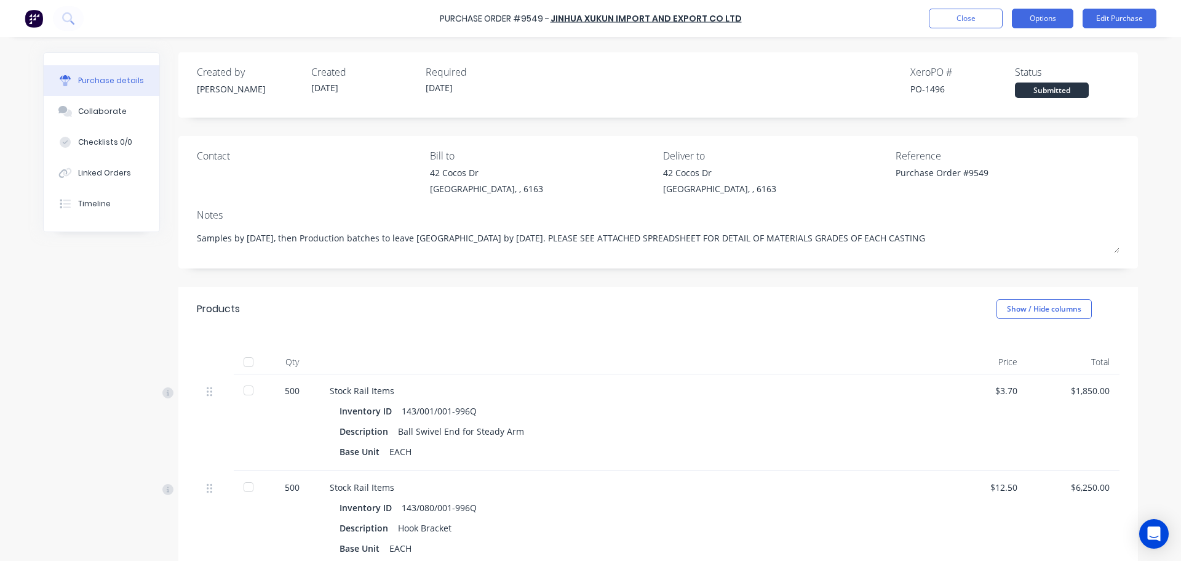
click at [1052, 12] on button "Options" at bounding box center [1043, 19] width 62 height 20
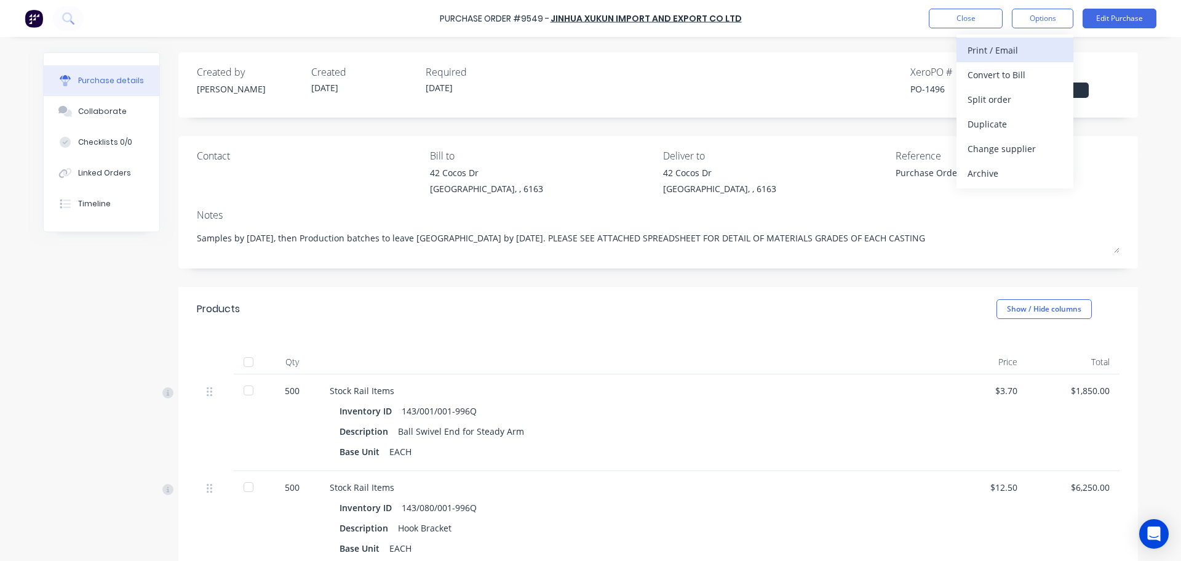
click at [1007, 52] on div "Print / Email" at bounding box center [1015, 50] width 95 height 18
click at [988, 76] on div "With pricing" at bounding box center [1015, 75] width 95 height 18
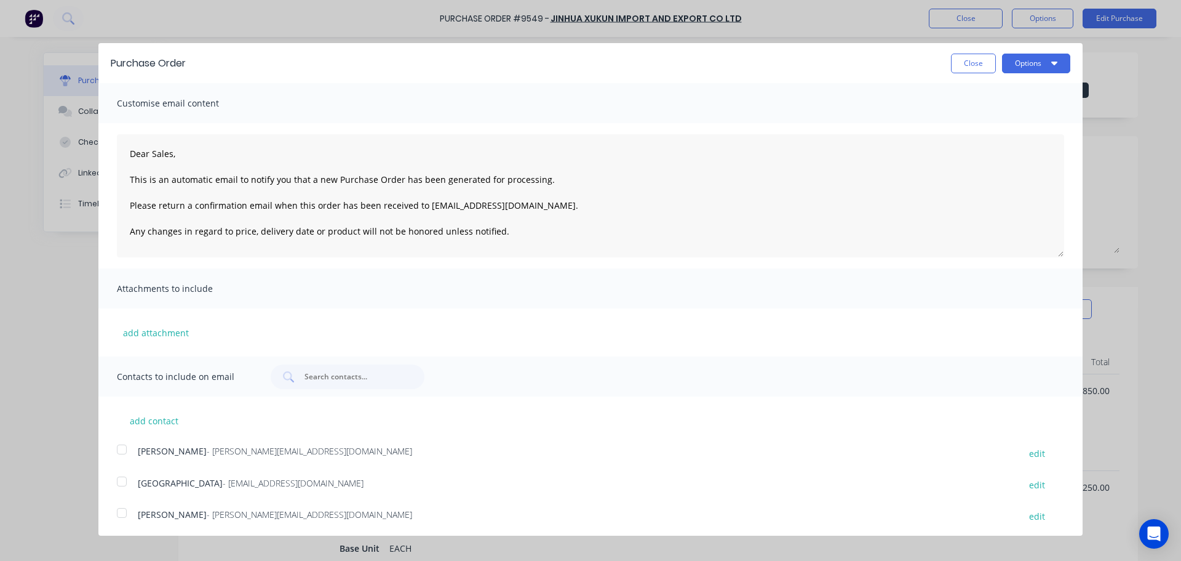
click at [123, 479] on div at bounding box center [122, 481] width 25 height 25
click at [125, 508] on div at bounding box center [122, 512] width 25 height 25
click at [1020, 60] on button "Options" at bounding box center [1036, 64] width 68 height 20
click at [980, 114] on div "Email" at bounding box center [1012, 119] width 95 height 18
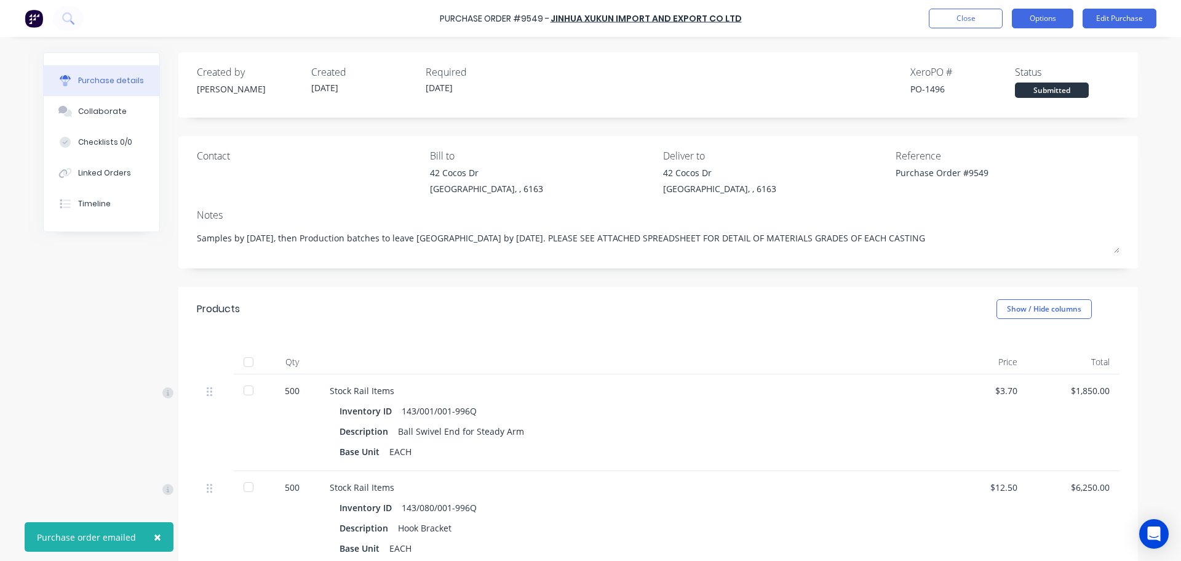
click at [1043, 12] on button "Options" at bounding box center [1043, 19] width 62 height 20
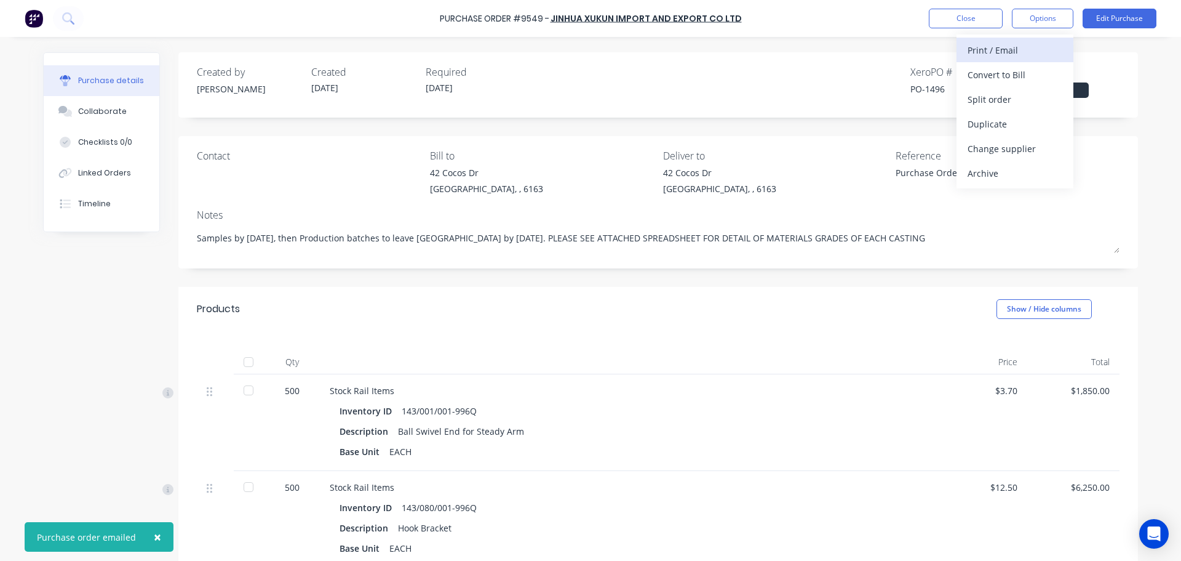
click at [1009, 46] on div "Print / Email" at bounding box center [1015, 50] width 95 height 18
click at [977, 74] on div "With pricing" at bounding box center [1015, 75] width 95 height 18
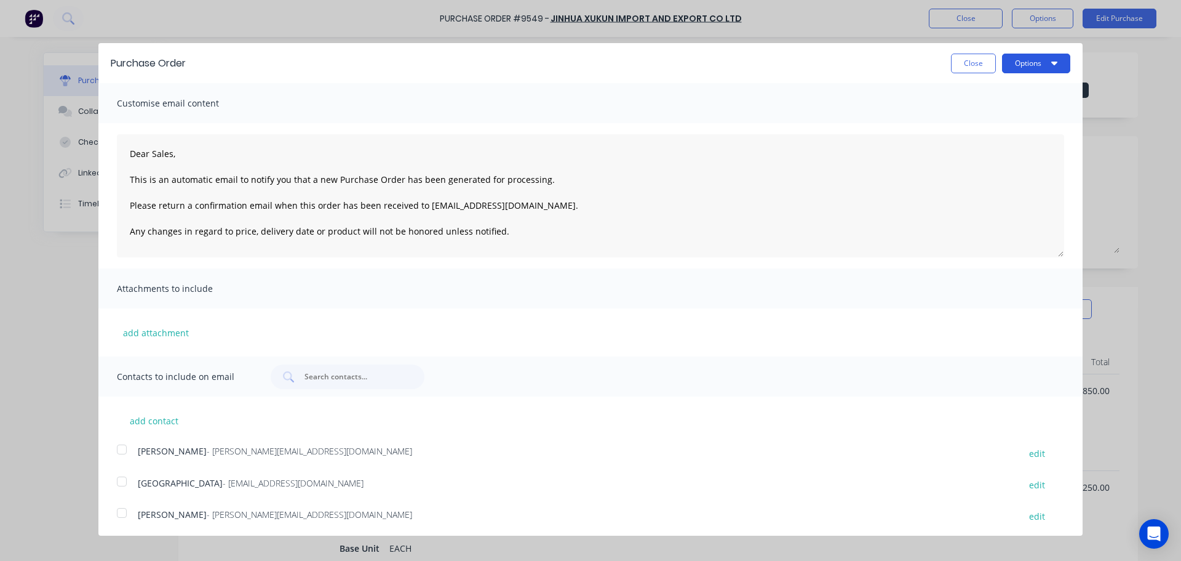
click at [1050, 59] on button "Options" at bounding box center [1036, 64] width 68 height 20
click at [967, 91] on div "Print" at bounding box center [1012, 95] width 95 height 18
click at [965, 58] on button "Close" at bounding box center [973, 64] width 45 height 20
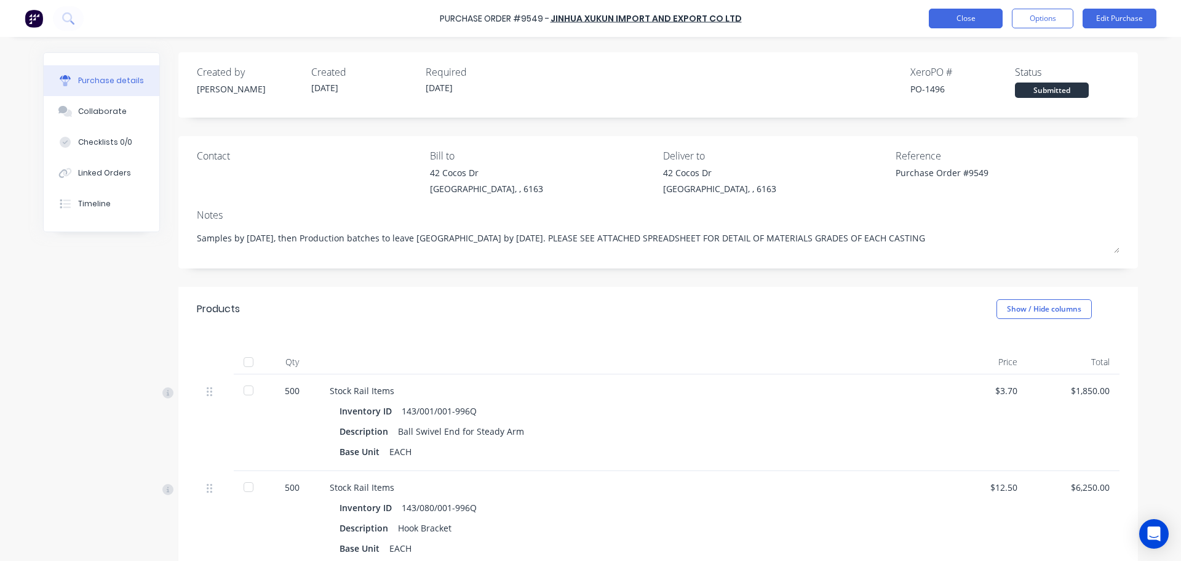
click at [965, 15] on button "Close" at bounding box center [966, 19] width 74 height 20
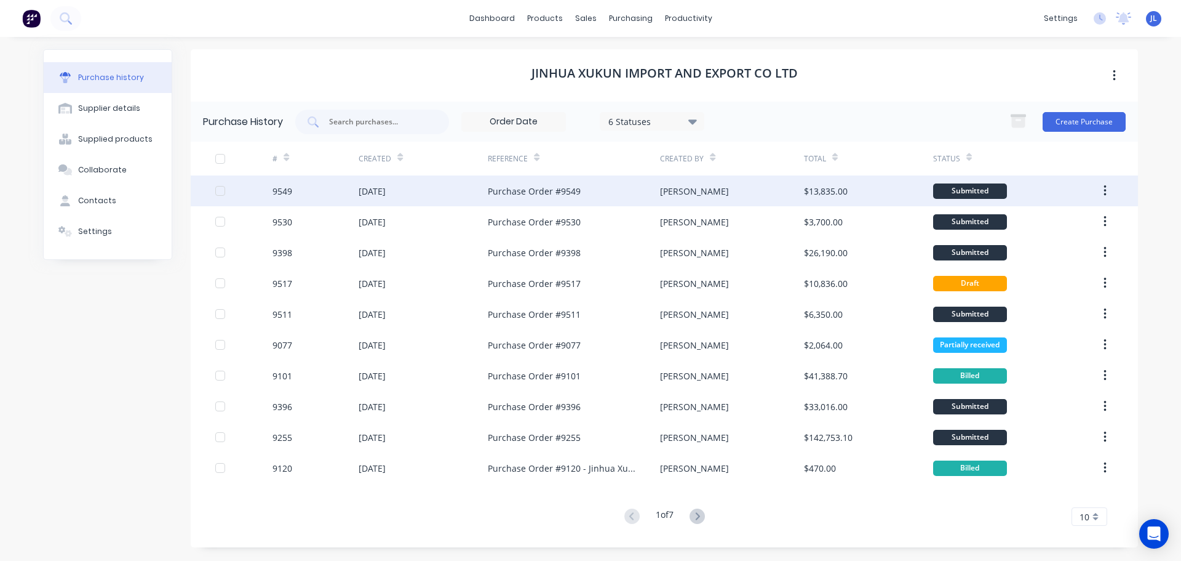
click at [471, 195] on div "[DATE]" at bounding box center [423, 190] width 129 height 31
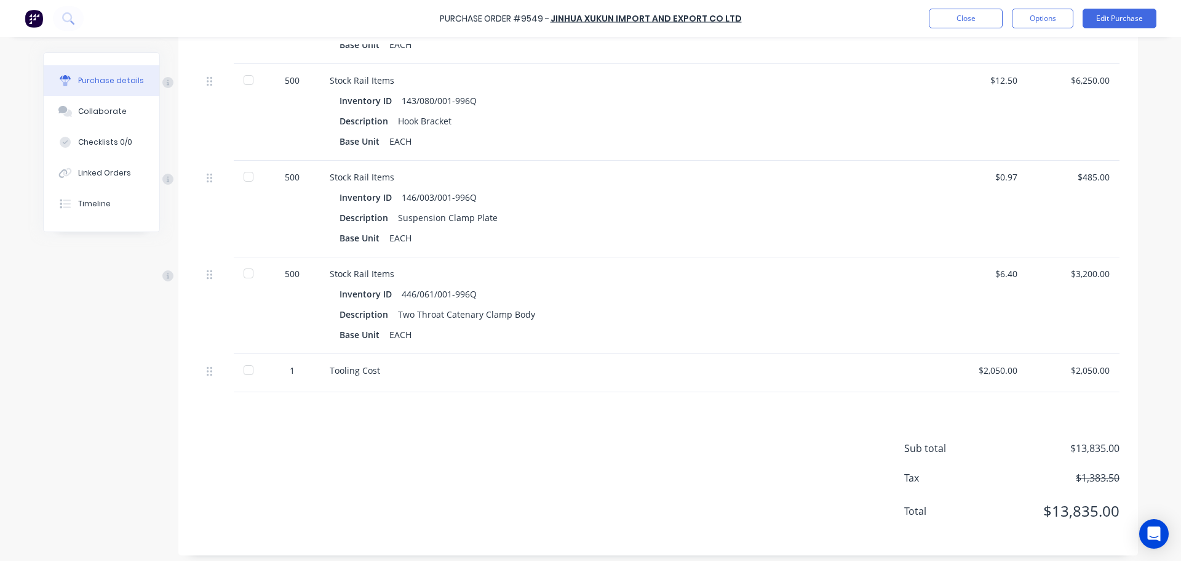
scroll to position [414, 0]
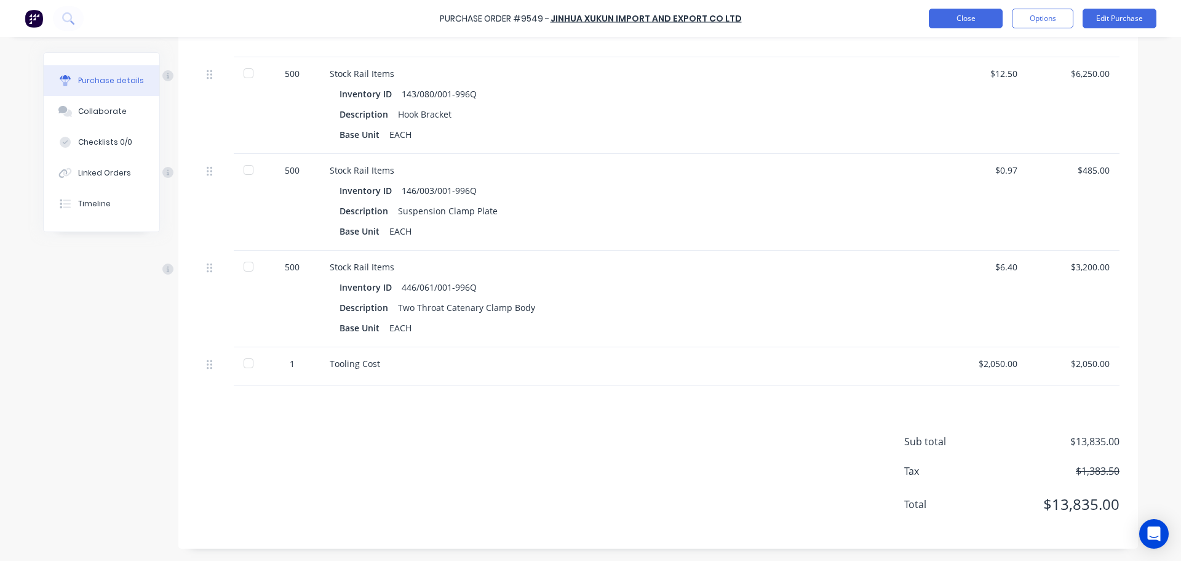
click at [969, 20] on button "Close" at bounding box center [966, 19] width 74 height 20
